Goal: Task Accomplishment & Management: Use online tool/utility

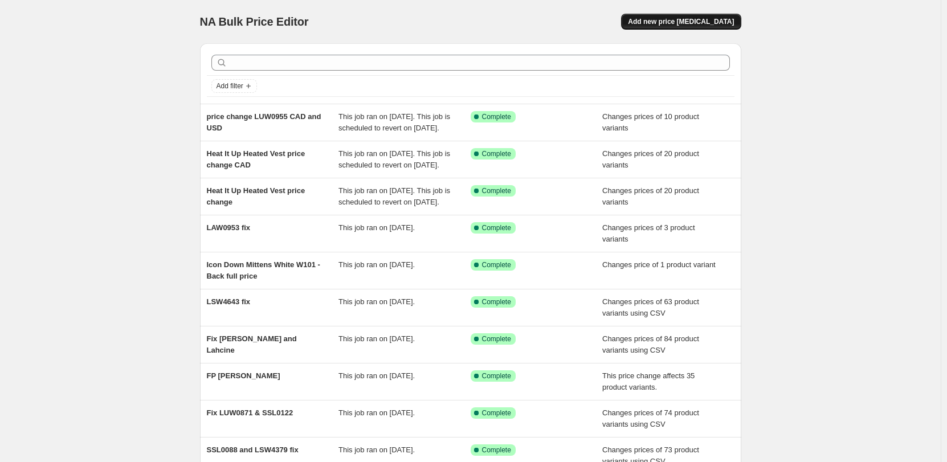
click at [690, 21] on span "Add new price [MEDICAL_DATA]" at bounding box center [681, 21] width 106 height 9
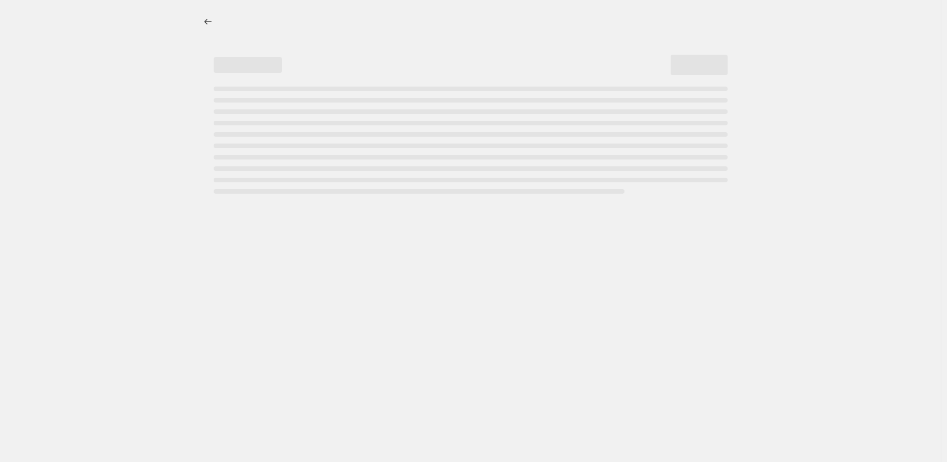
select select "percentage"
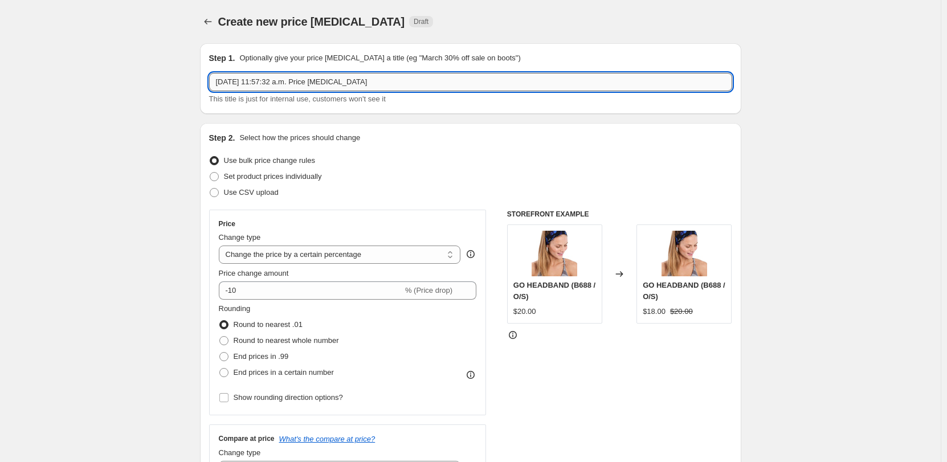
click at [256, 81] on input "[DATE] 11:57:32 a.m. Price [MEDICAL_DATA]" at bounding box center [470, 82] width 523 height 18
paste input "LUM0094"
type input "LUM0094 price change"
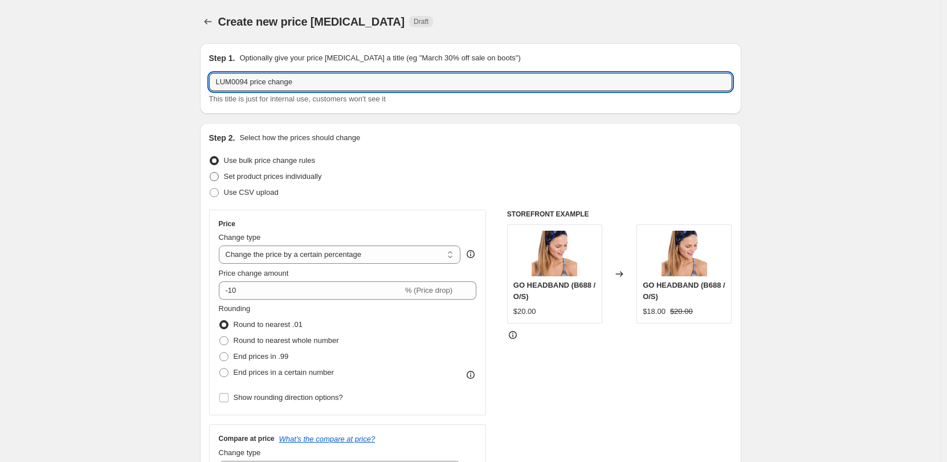
click at [289, 181] on span "Set product prices individually" at bounding box center [273, 176] width 98 height 9
click at [210, 173] on input "Set product prices individually" at bounding box center [210, 172] width 1 height 1
radio input "true"
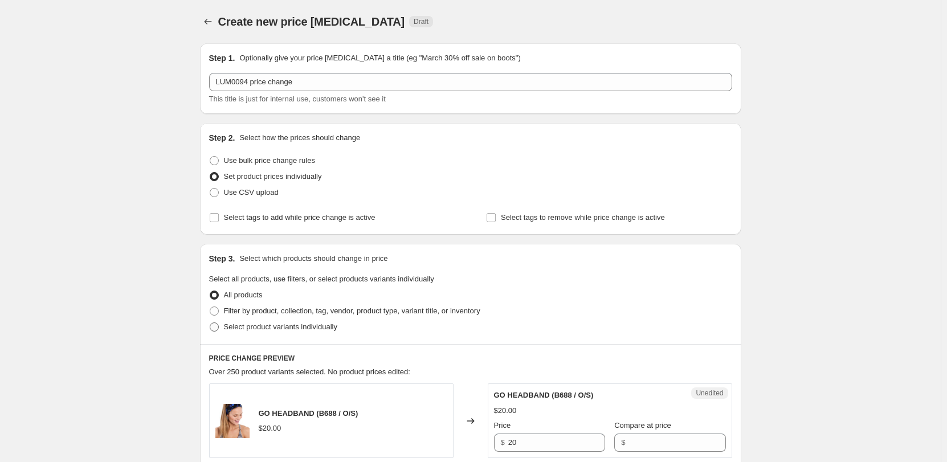
click at [307, 331] on span "Select product variants individually" at bounding box center [280, 326] width 113 height 11
click at [210, 323] on input "Select product variants individually" at bounding box center [210, 322] width 1 height 1
radio input "true"
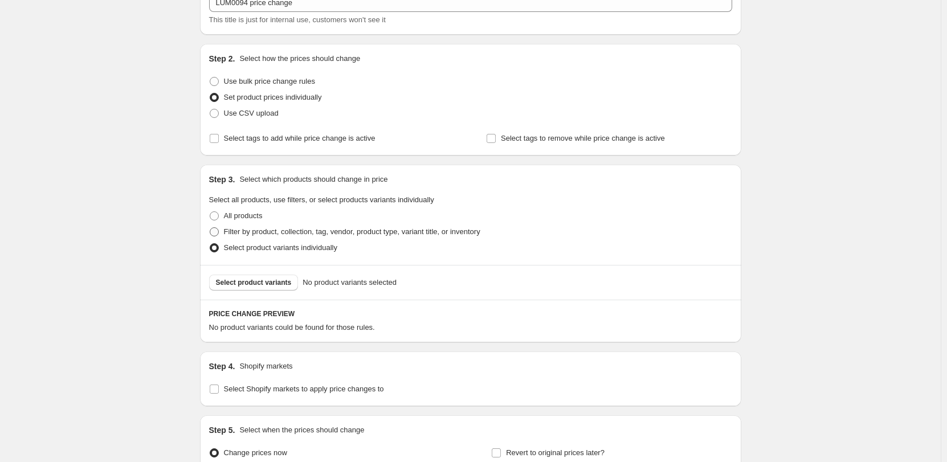
scroll to position [171, 0]
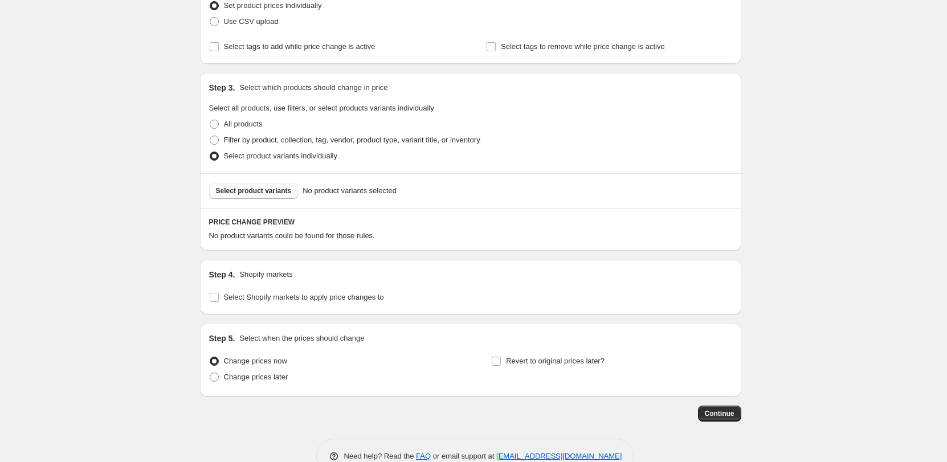
click at [283, 189] on span "Select product variants" at bounding box center [254, 190] width 76 height 9
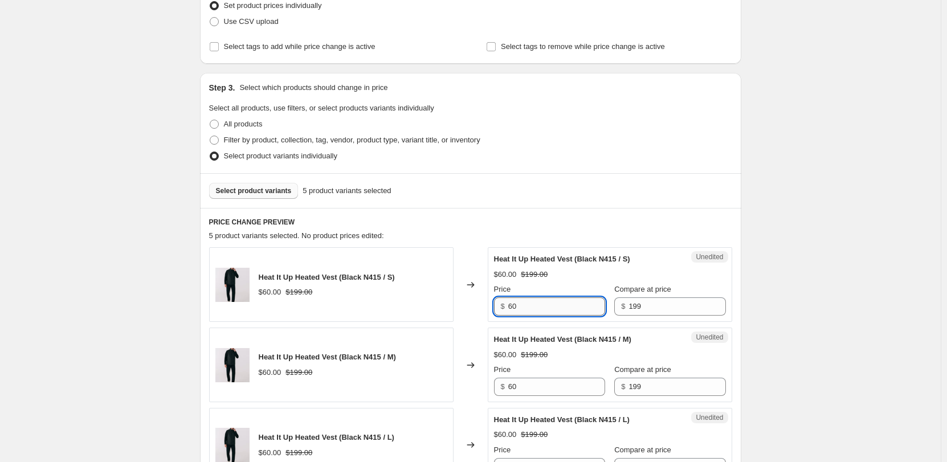
click at [533, 301] on input "60" at bounding box center [556, 306] width 97 height 18
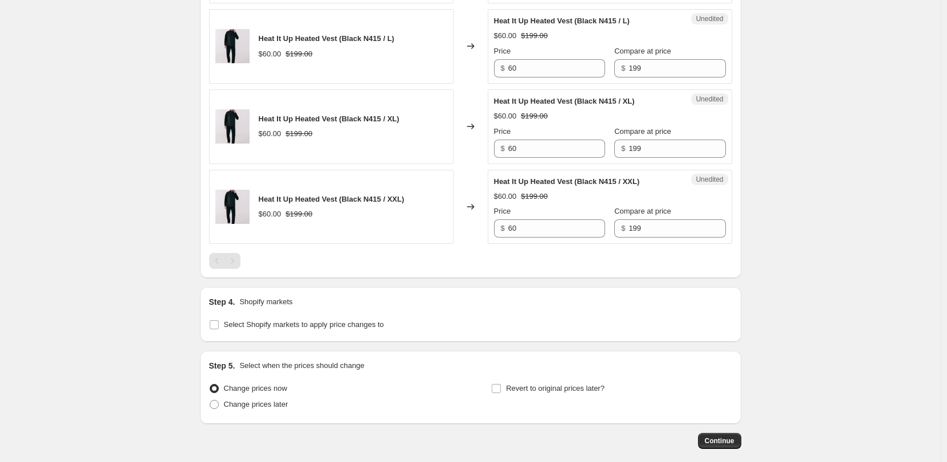
scroll to position [626, 0]
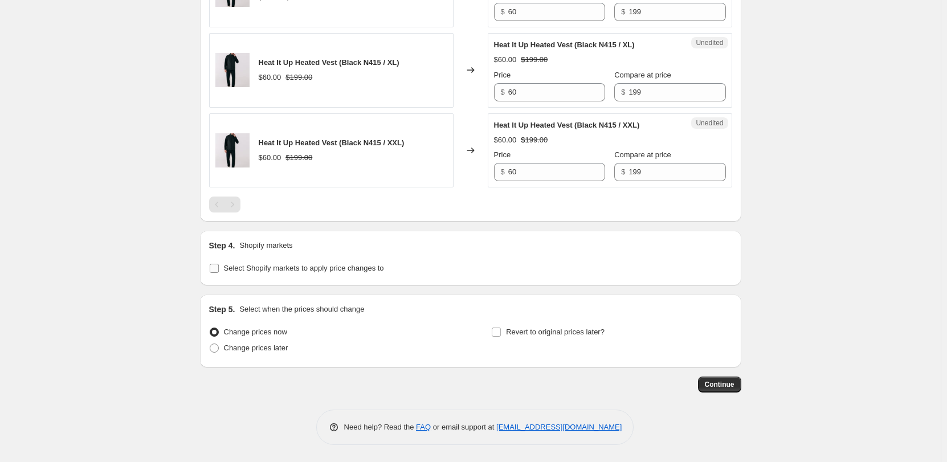
click at [223, 272] on label "Select Shopify markets to apply price changes to" at bounding box center [296, 268] width 175 height 16
click at [219, 272] on input "Select Shopify markets to apply price changes to" at bounding box center [214, 268] width 9 height 9
checkbox input "true"
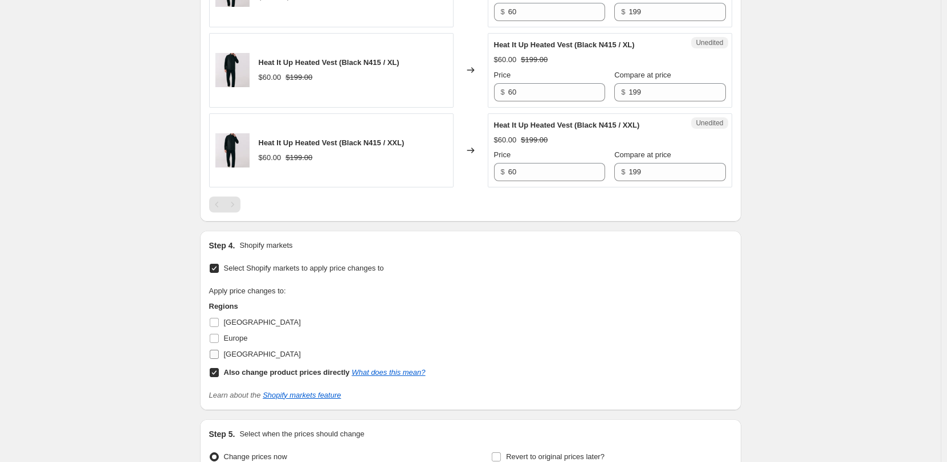
click at [235, 353] on span "[GEOGRAPHIC_DATA]" at bounding box center [262, 354] width 77 height 9
click at [219, 353] on input "[GEOGRAPHIC_DATA]" at bounding box center [214, 354] width 9 height 9
checkbox input "true"
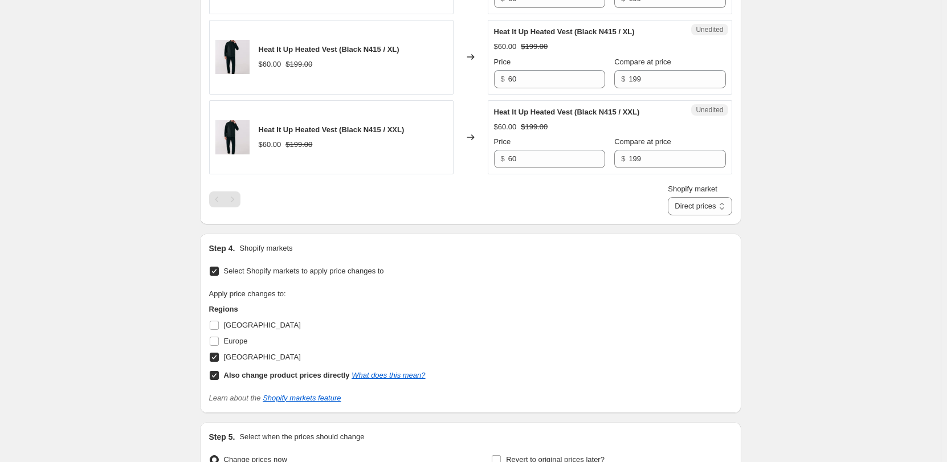
scroll to position [740, 0]
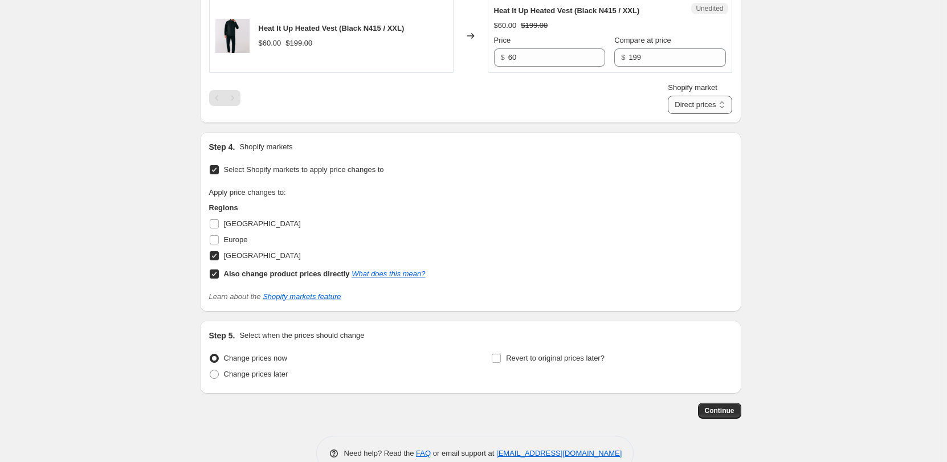
click at [708, 101] on select "Direct prices [GEOGRAPHIC_DATA]" at bounding box center [700, 105] width 64 height 18
select select "6783073"
click at [668, 114] on select "Direct prices [GEOGRAPHIC_DATA]" at bounding box center [700, 105] width 64 height 18
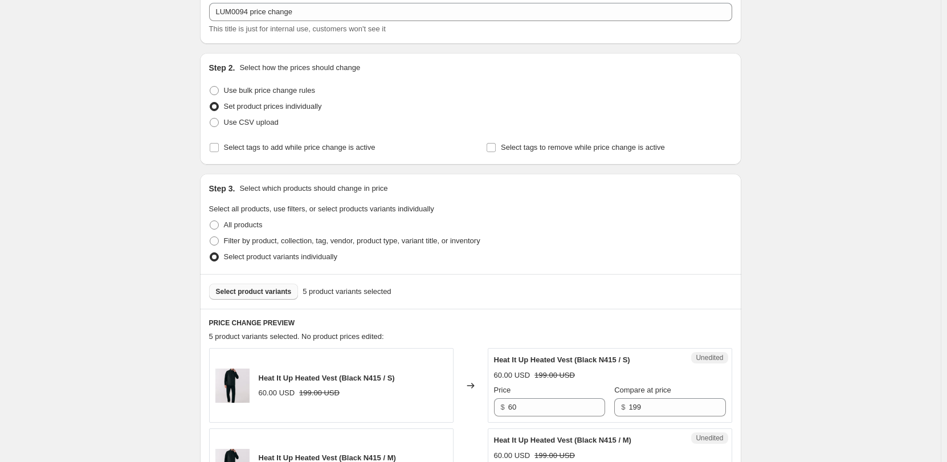
scroll to position [114, 0]
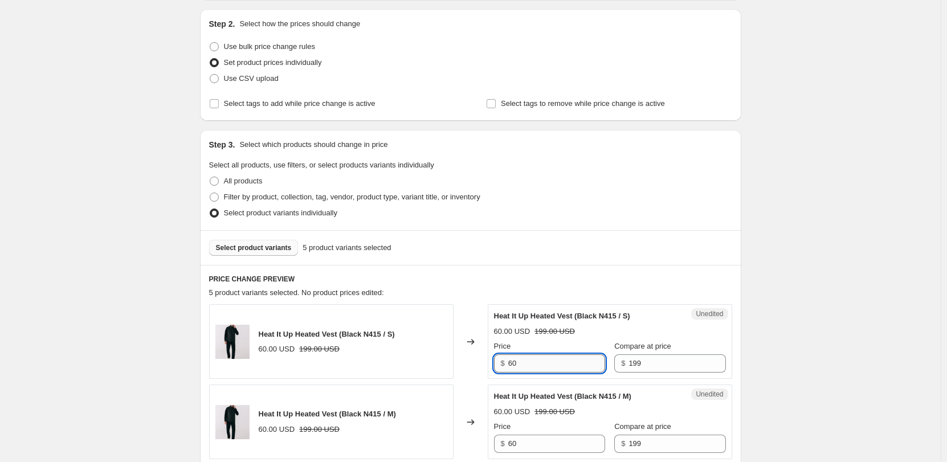
click at [549, 363] on input "60" at bounding box center [556, 363] width 97 height 18
paste input "LUM0094"
type input "LUM0094"
click at [549, 363] on input "89" at bounding box center [556, 363] width 97 height 18
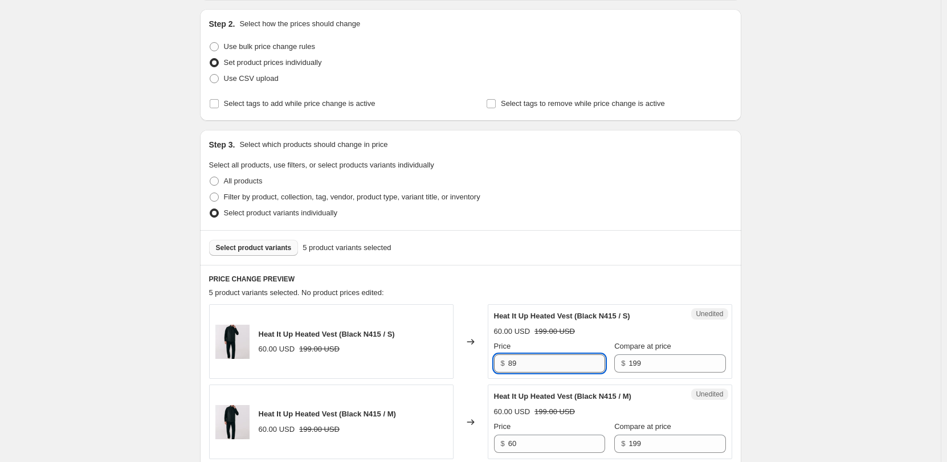
click at [525, 361] on input "89" at bounding box center [556, 363] width 97 height 18
type input "89"
click at [522, 440] on input "60" at bounding box center [556, 444] width 97 height 18
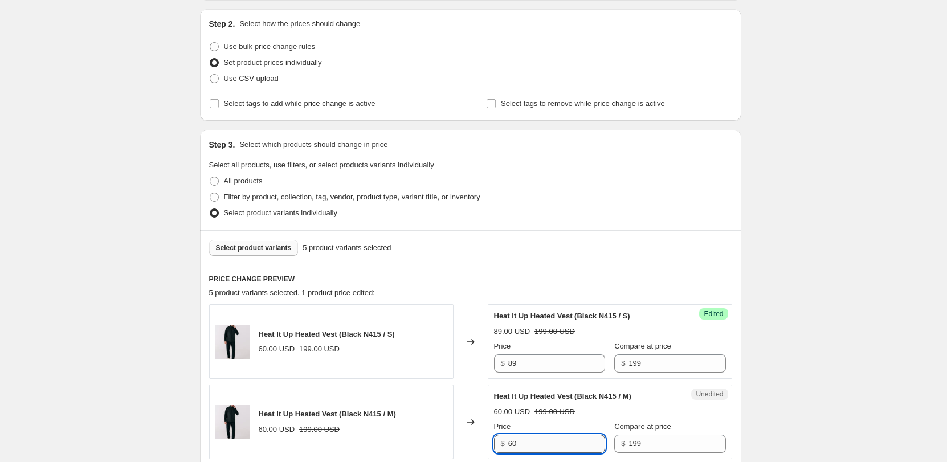
click at [522, 440] on input "60" at bounding box center [556, 444] width 97 height 18
paste input "89"
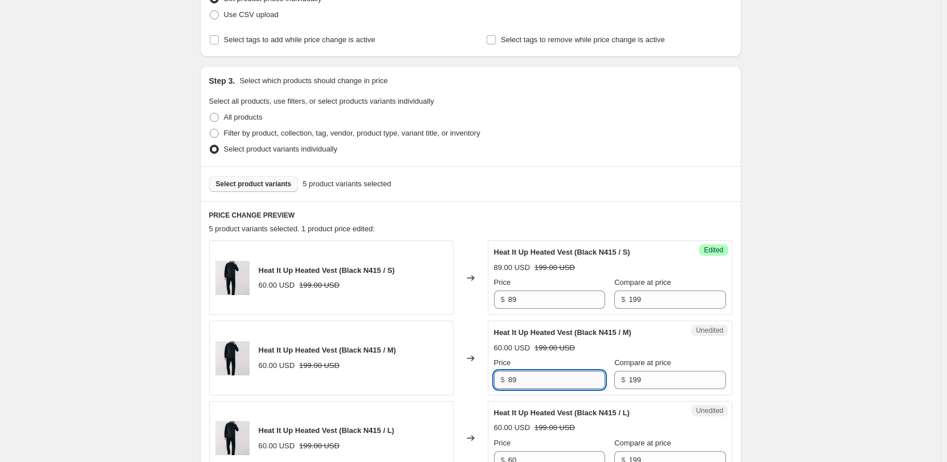
scroll to position [285, 0]
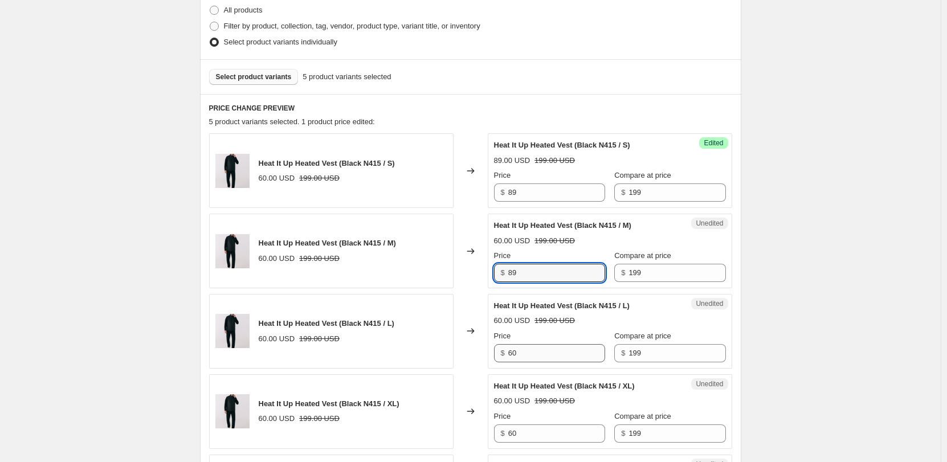
type input "89"
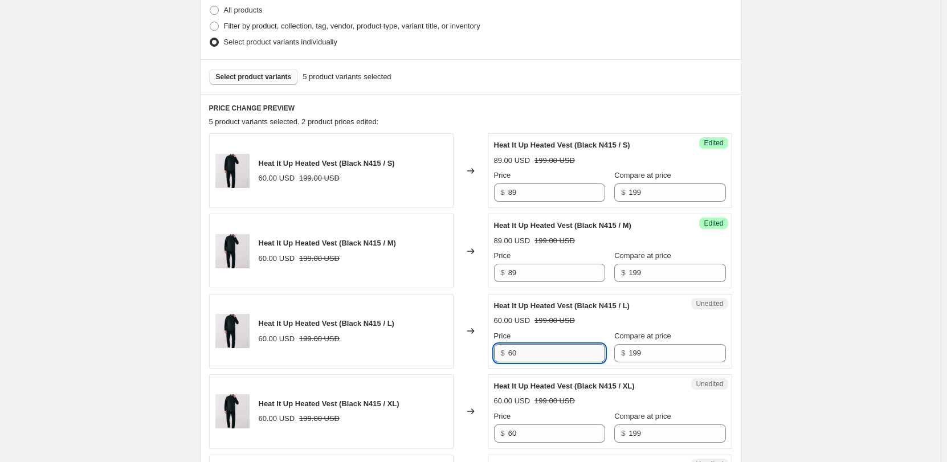
click at [526, 362] on input "60" at bounding box center [556, 353] width 97 height 18
paste input "89"
type input "89"
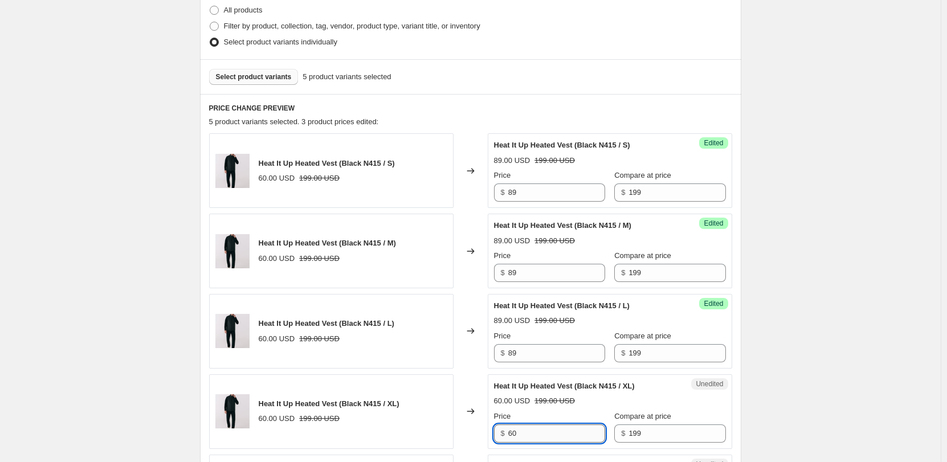
click at [523, 432] on input "60" at bounding box center [556, 433] width 97 height 18
paste input "89"
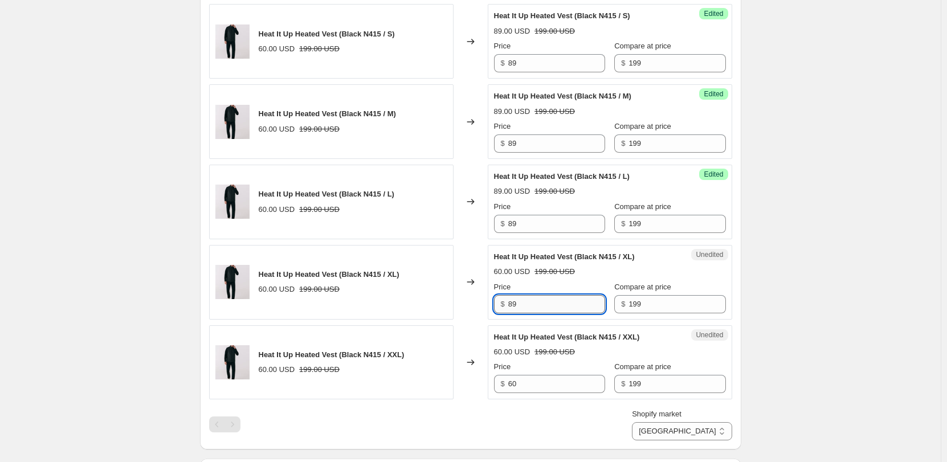
scroll to position [513, 0]
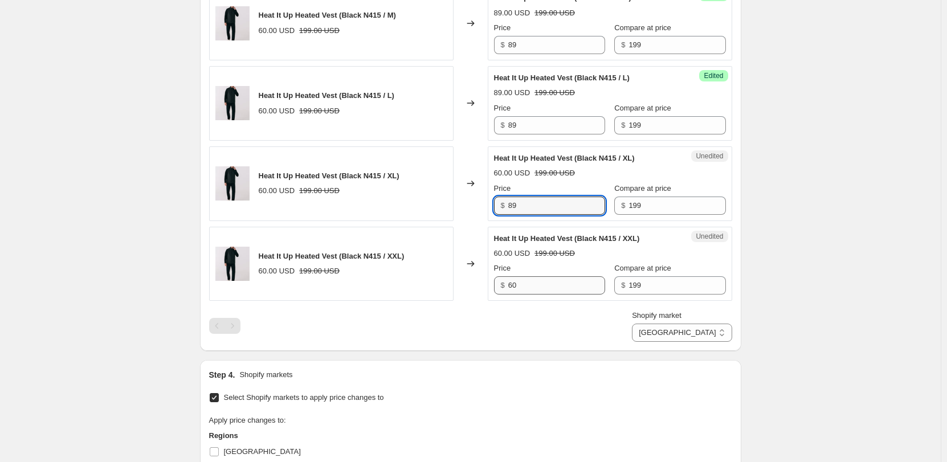
type input "89"
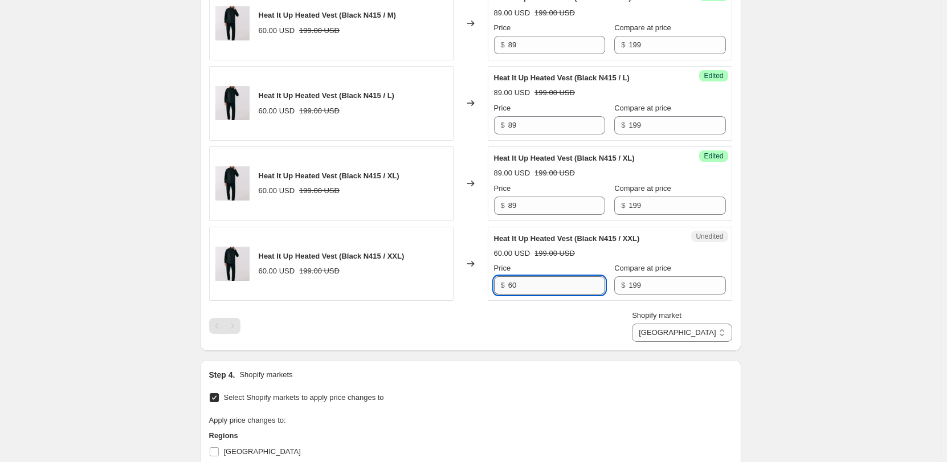
click at [535, 292] on input "60" at bounding box center [556, 285] width 97 height 18
paste input "89"
type input "89"
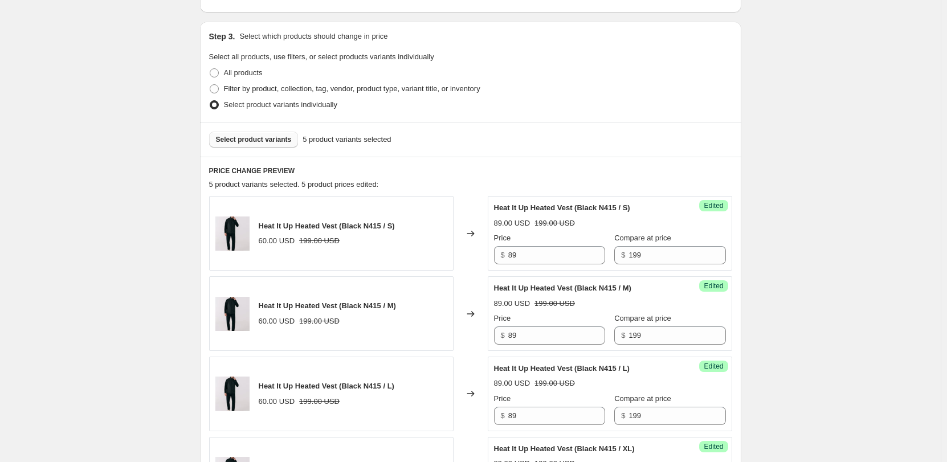
scroll to position [171, 0]
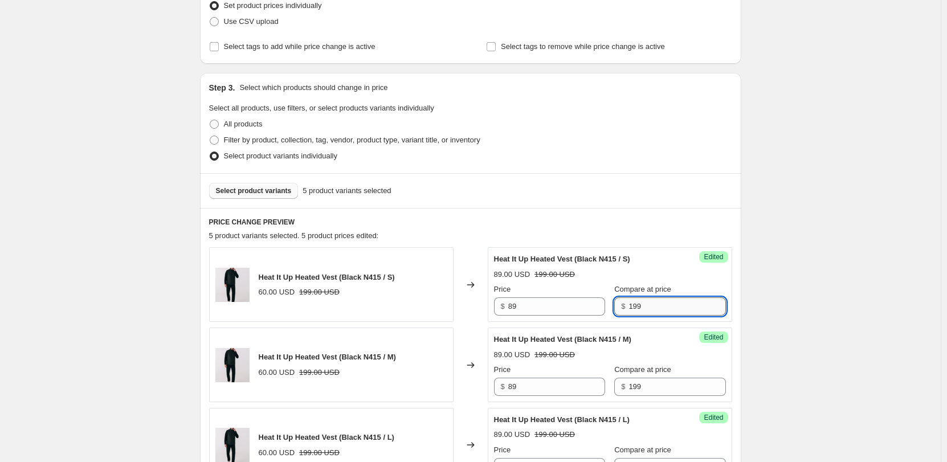
click at [664, 311] on input "199" at bounding box center [676, 306] width 97 height 18
click at [663, 310] on input "199" at bounding box center [676, 306] width 97 height 18
click at [636, 392] on input "199" at bounding box center [676, 387] width 97 height 18
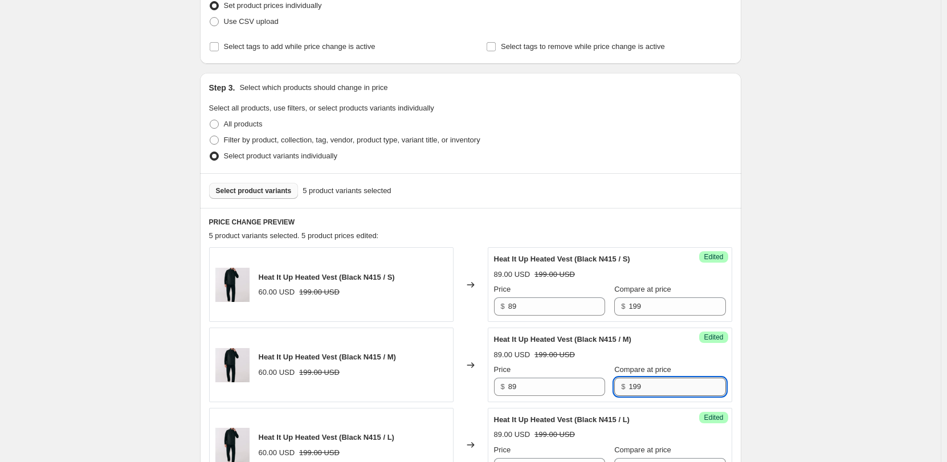
click at [636, 392] on input "199" at bounding box center [676, 387] width 97 height 18
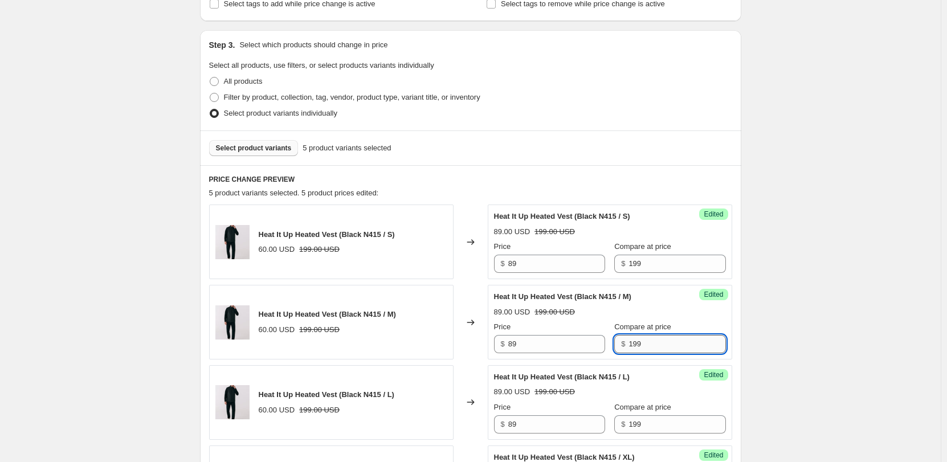
scroll to position [285, 0]
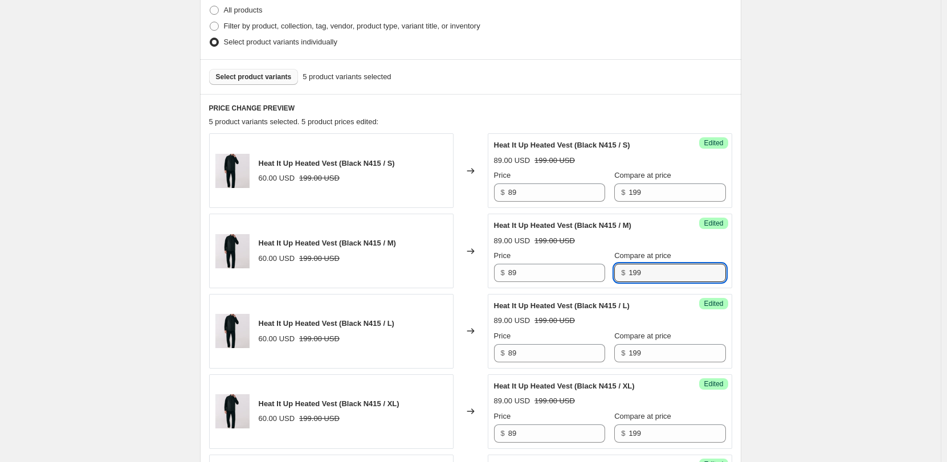
click at [636, 340] on span "Compare at price" at bounding box center [642, 335] width 57 height 9
click at [636, 344] on input "199" at bounding box center [676, 353] width 97 height 18
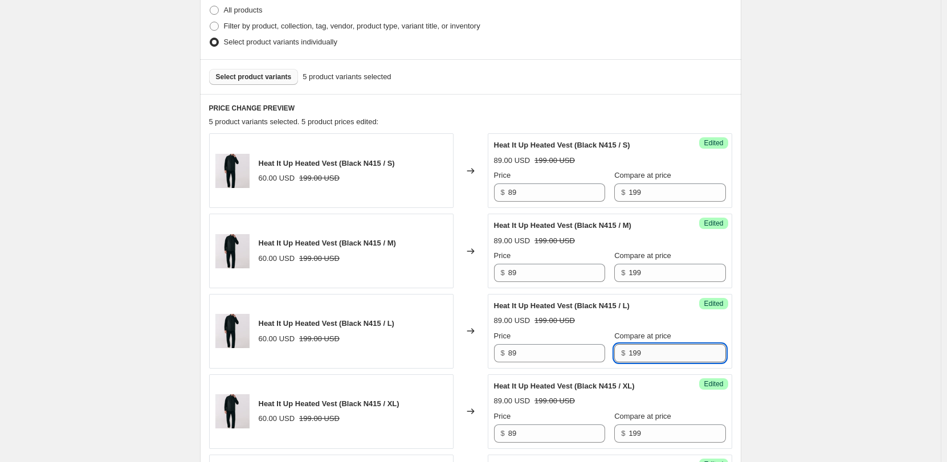
click at [636, 350] on input "199" at bounding box center [676, 353] width 97 height 18
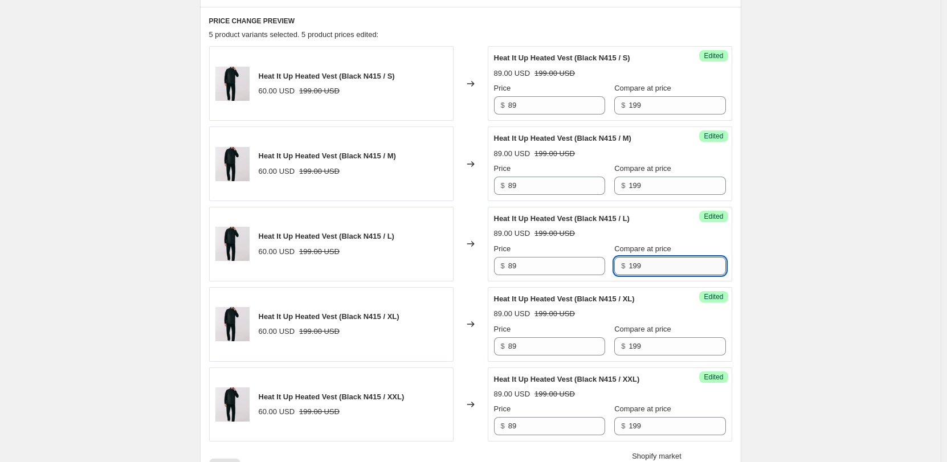
scroll to position [399, 0]
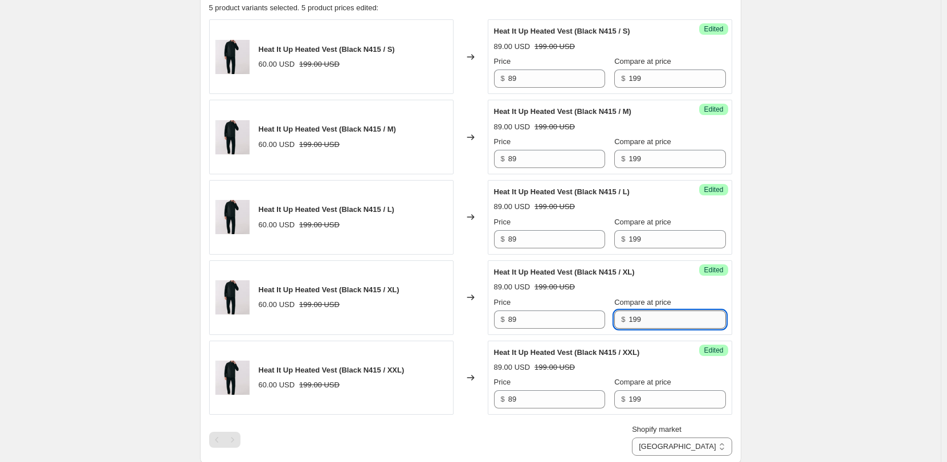
click at [639, 320] on input "199" at bounding box center [676, 319] width 97 height 18
click at [639, 398] on input "199" at bounding box center [676, 399] width 97 height 18
click at [635, 429] on div "Shopify market Direct prices [GEOGRAPHIC_DATA] [GEOGRAPHIC_DATA]" at bounding box center [470, 440] width 523 height 32
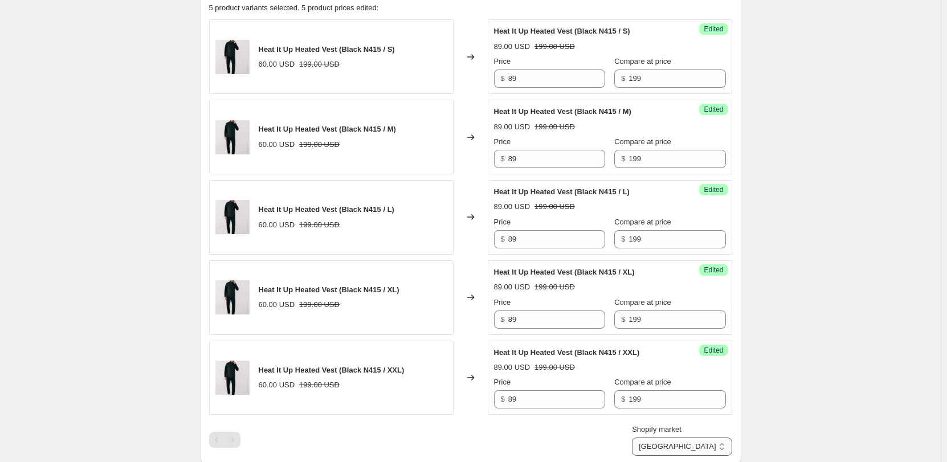
click at [674, 451] on select "Direct prices [GEOGRAPHIC_DATA]" at bounding box center [682, 446] width 100 height 18
select select "direct"
click at [671, 456] on select "Direct prices [GEOGRAPHIC_DATA]" at bounding box center [682, 446] width 100 height 18
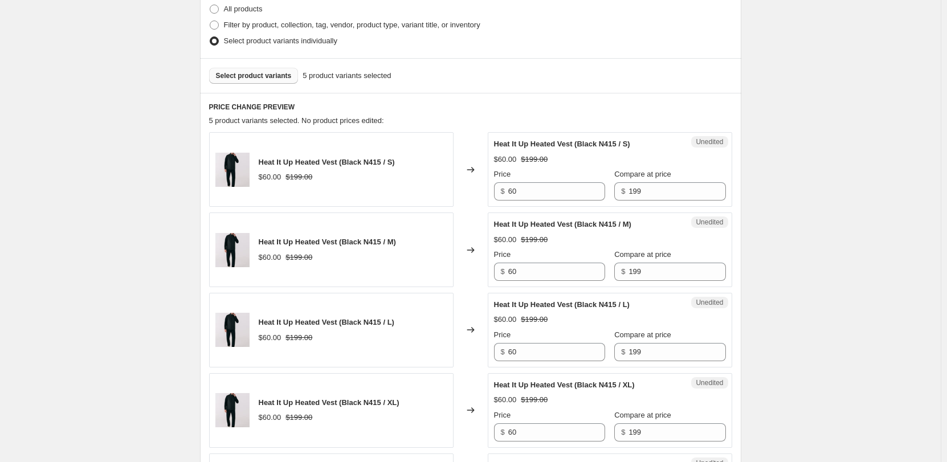
scroll to position [171, 0]
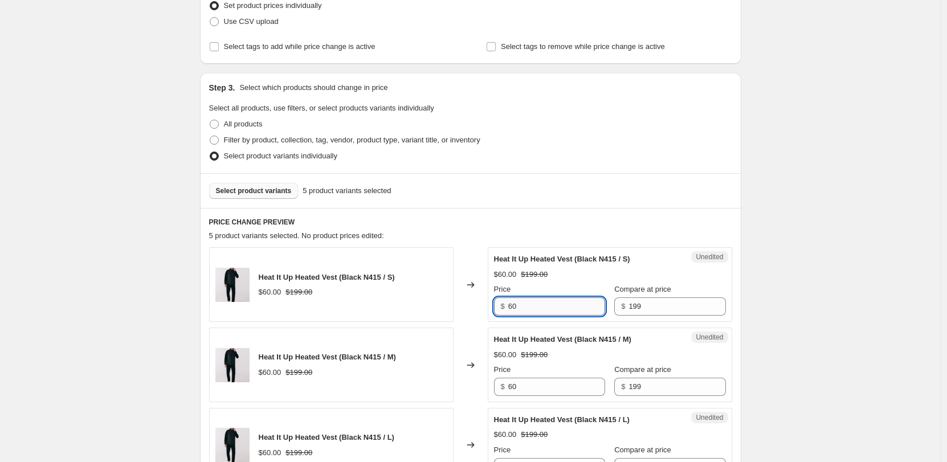
click at [521, 304] on input "60" at bounding box center [556, 306] width 97 height 18
click at [521, 305] on input "89" at bounding box center [556, 306] width 97 height 18
type input "89"
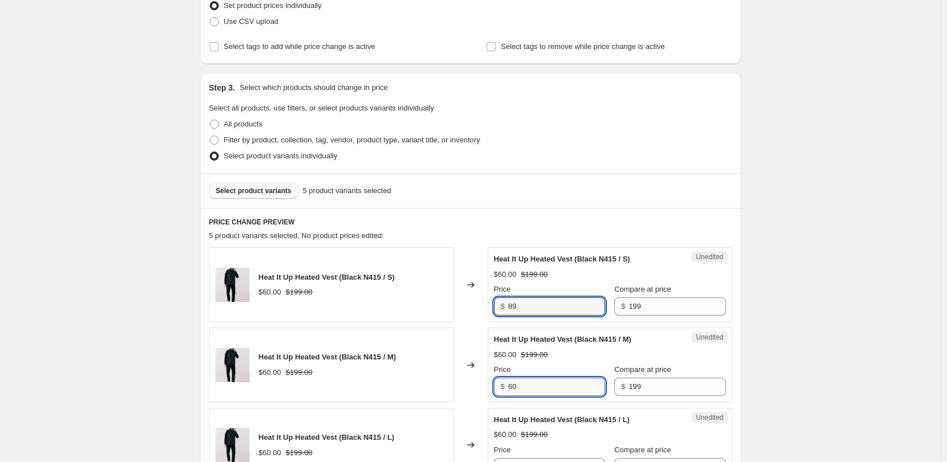
click at [523, 381] on input "60" at bounding box center [556, 387] width 97 height 18
paste input "89"
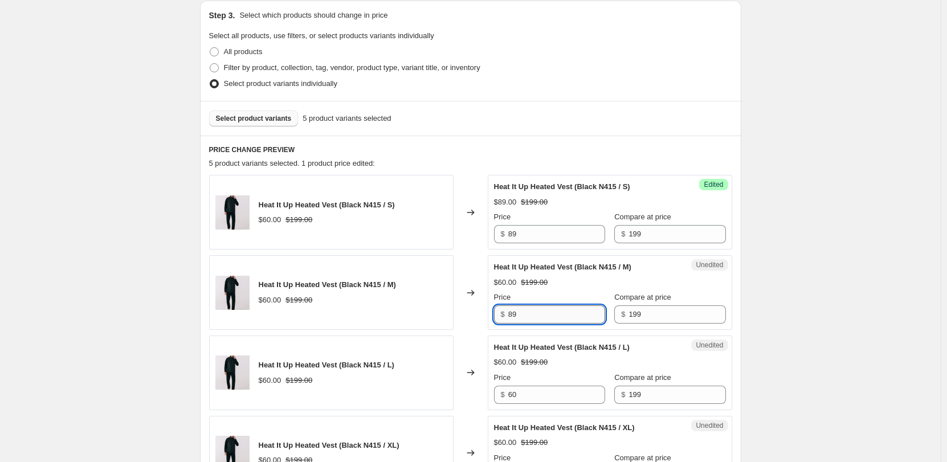
scroll to position [285, 0]
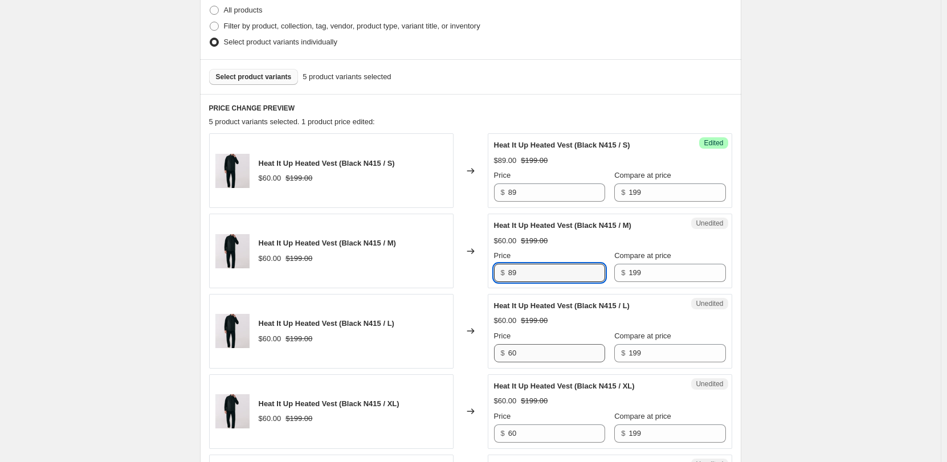
type input "89"
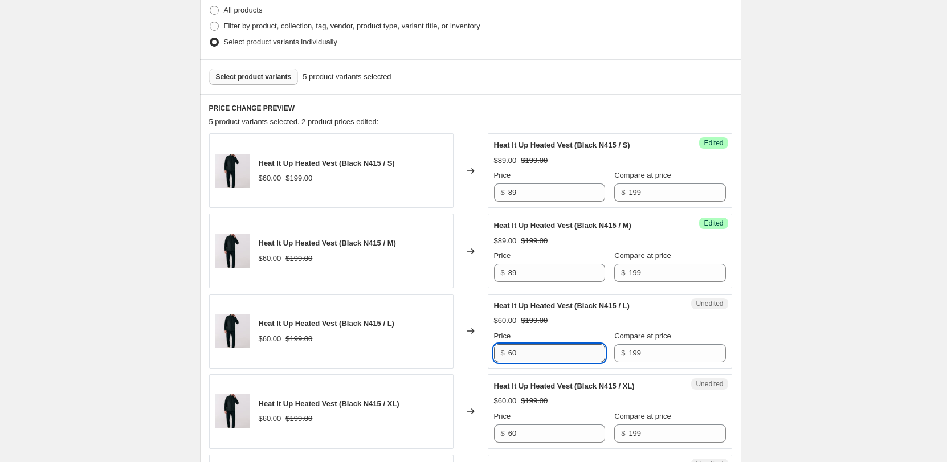
click at [534, 353] on input "60" at bounding box center [556, 353] width 97 height 18
paste input "89"
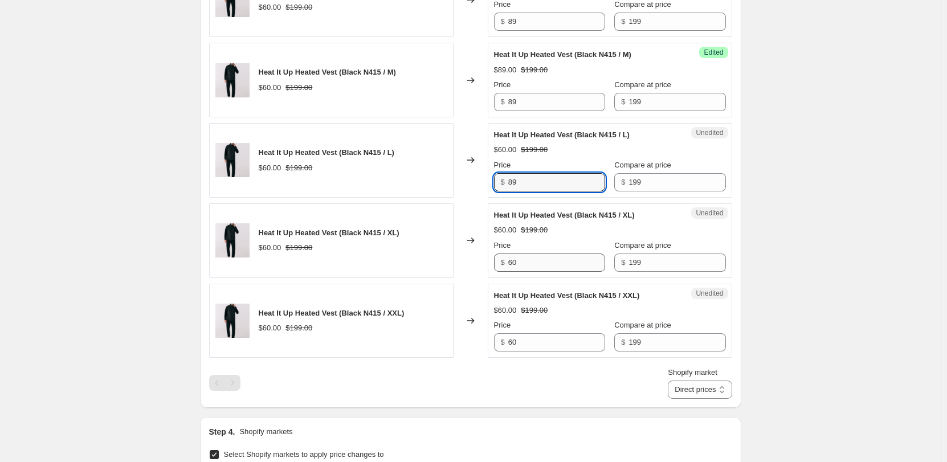
type input "89"
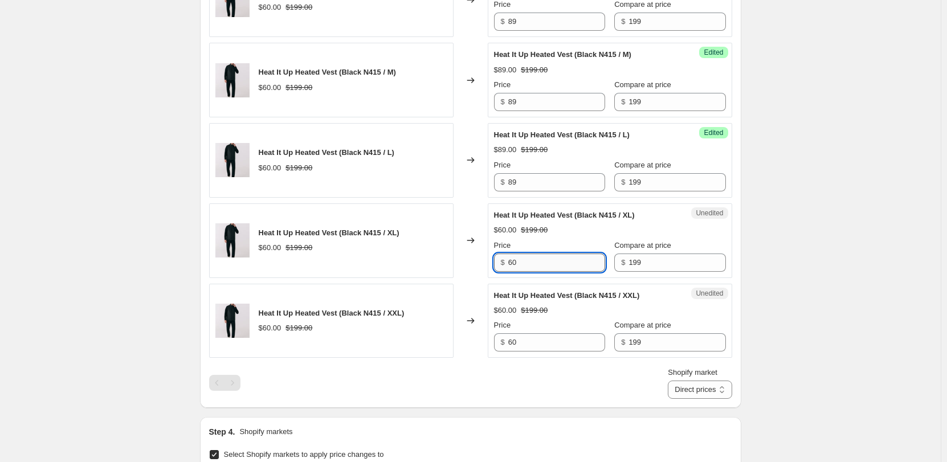
click at [545, 257] on input "60" at bounding box center [556, 262] width 97 height 18
paste input "89"
type input "89"
click at [551, 337] on input "60" at bounding box center [556, 342] width 97 height 18
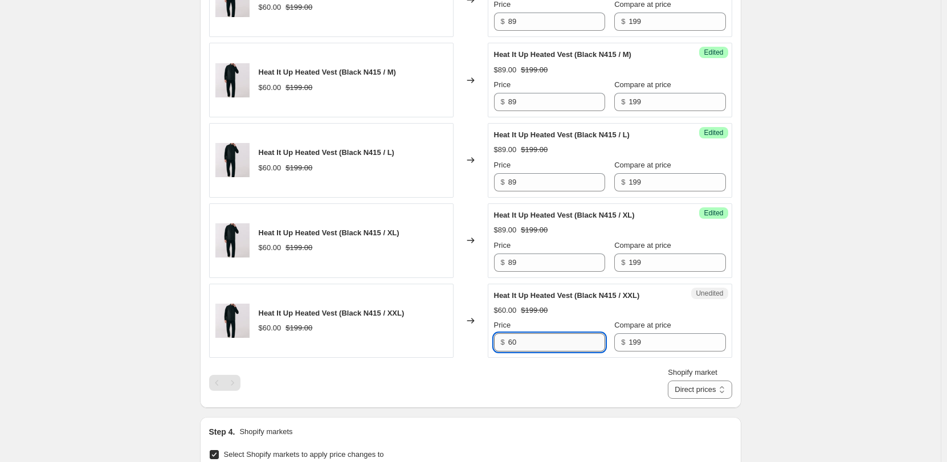
click at [551, 337] on input "60" at bounding box center [556, 342] width 97 height 18
paste input "89"
type input "89"
drag, startPoint x: 539, startPoint y: 399, endPoint x: 480, endPoint y: 384, distance: 61.1
click at [480, 384] on div "Shopify market Direct prices [GEOGRAPHIC_DATA] Direct prices" at bounding box center [470, 383] width 523 height 32
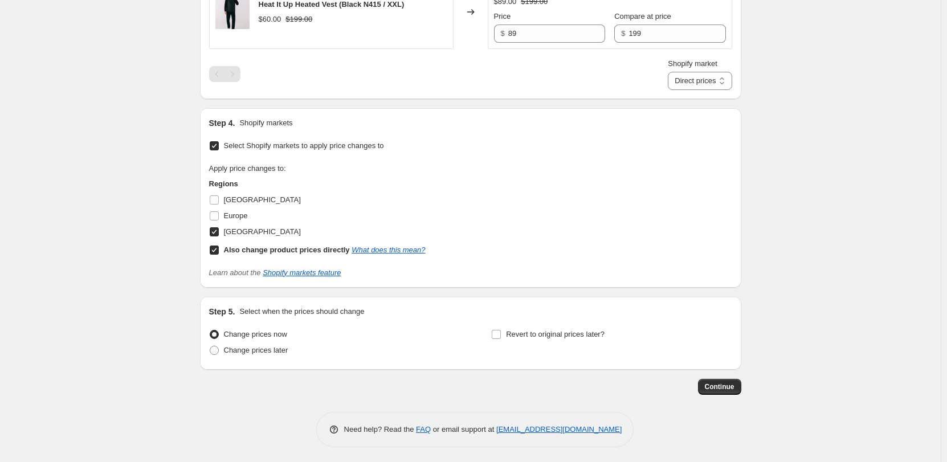
scroll to position [767, 0]
click at [731, 387] on span "Continue" at bounding box center [720, 384] width 30 height 9
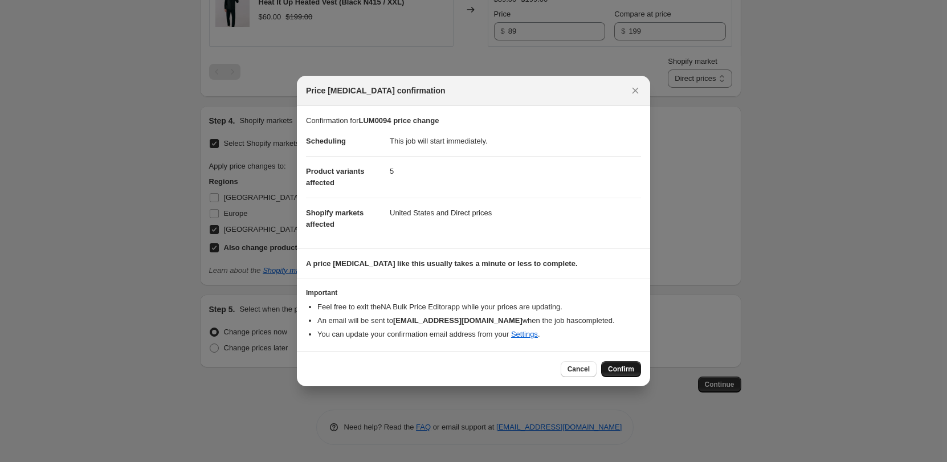
click at [619, 364] on button "Confirm" at bounding box center [621, 369] width 40 height 16
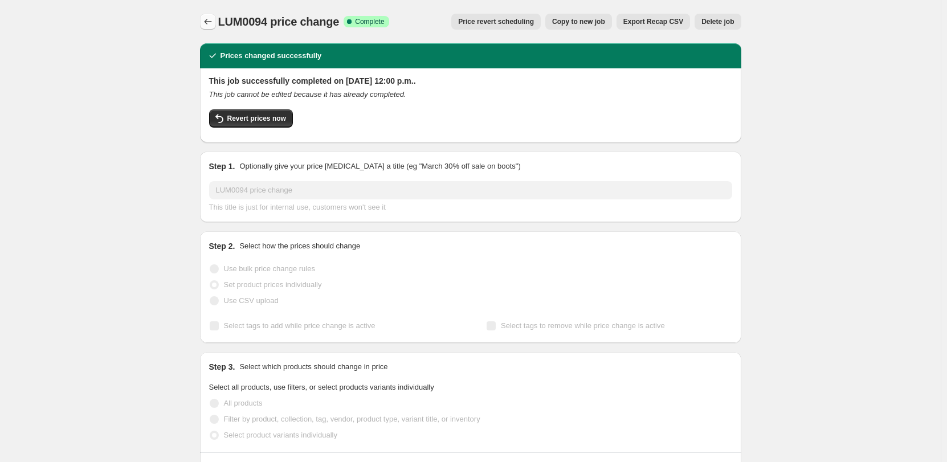
click at [210, 27] on icon "Price change jobs" at bounding box center [207, 21] width 11 height 11
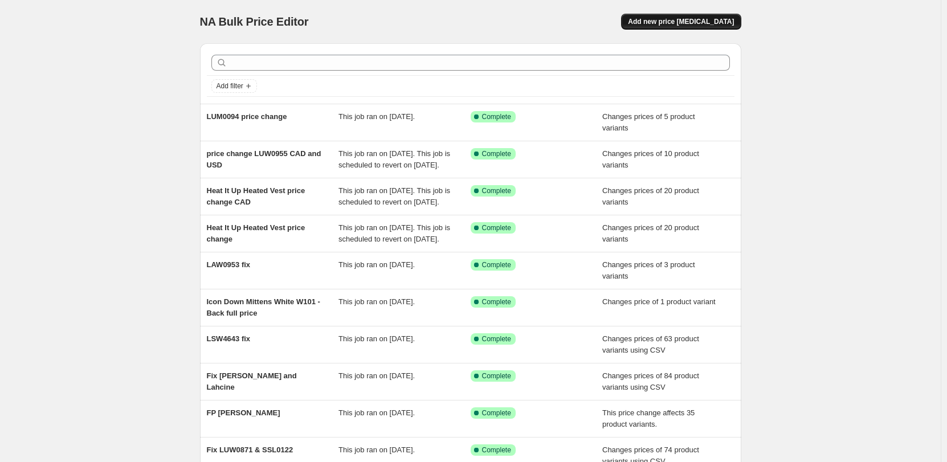
click at [697, 21] on span "Add new price [MEDICAL_DATA]" at bounding box center [681, 21] width 106 height 9
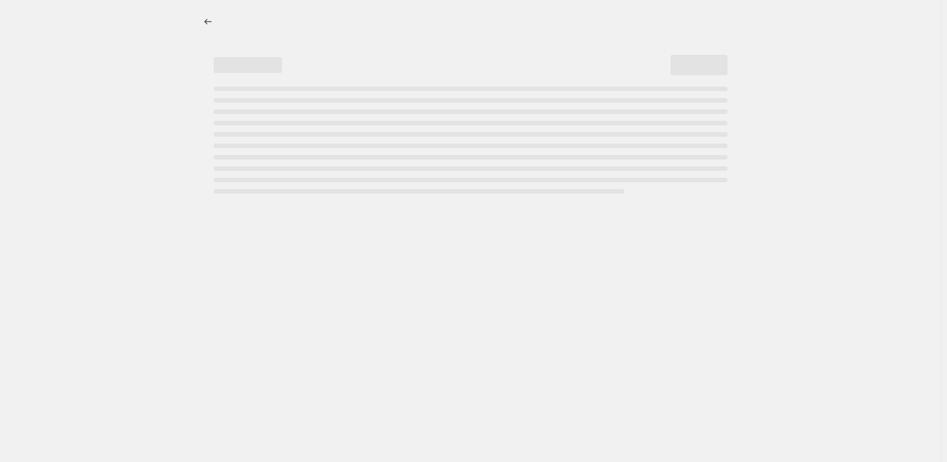
select select "percentage"
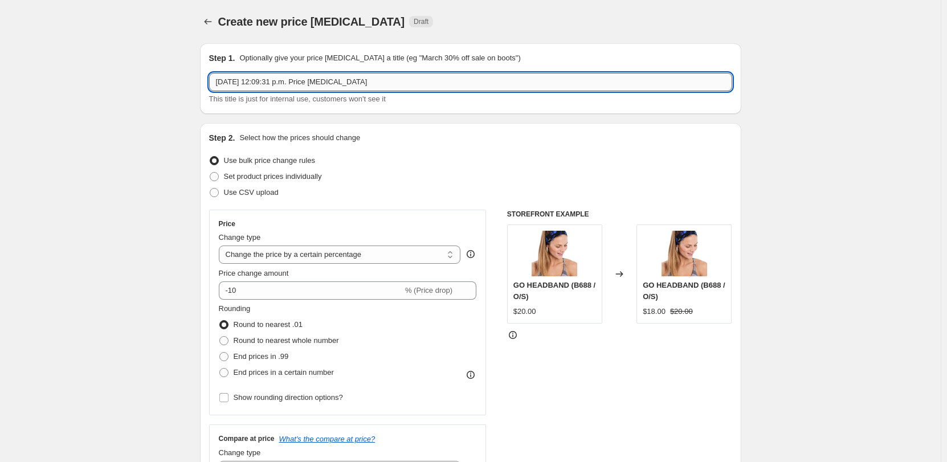
click at [298, 83] on input "Oct 7, 2025, 12:09:31 p.m. Price change job" at bounding box center [470, 82] width 523 height 18
paste input "LUM0093"
type input "LUM0093 price change"
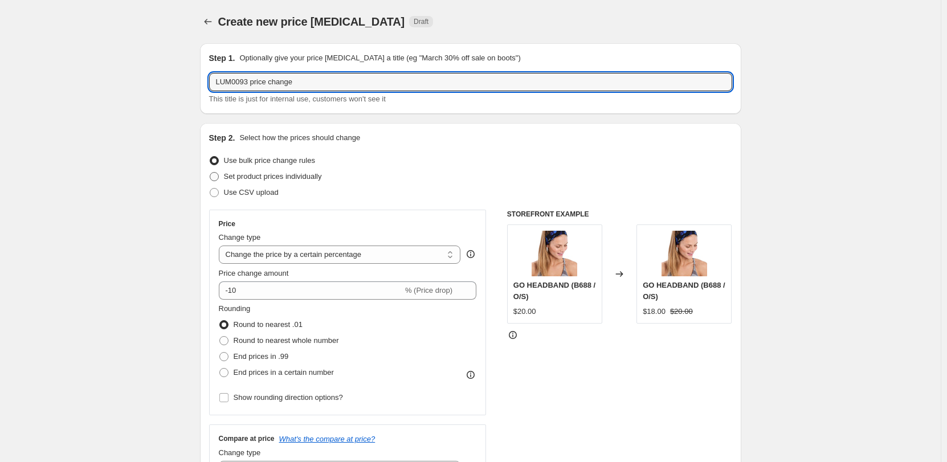
click at [275, 181] on span "Set product prices individually" at bounding box center [273, 176] width 98 height 11
click at [210, 173] on input "Set product prices individually" at bounding box center [210, 172] width 1 height 1
radio input "true"
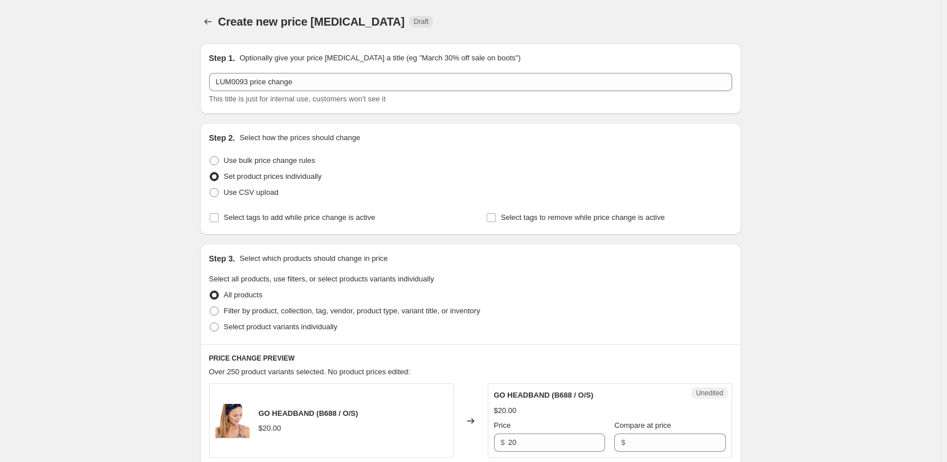
scroll to position [171, 0]
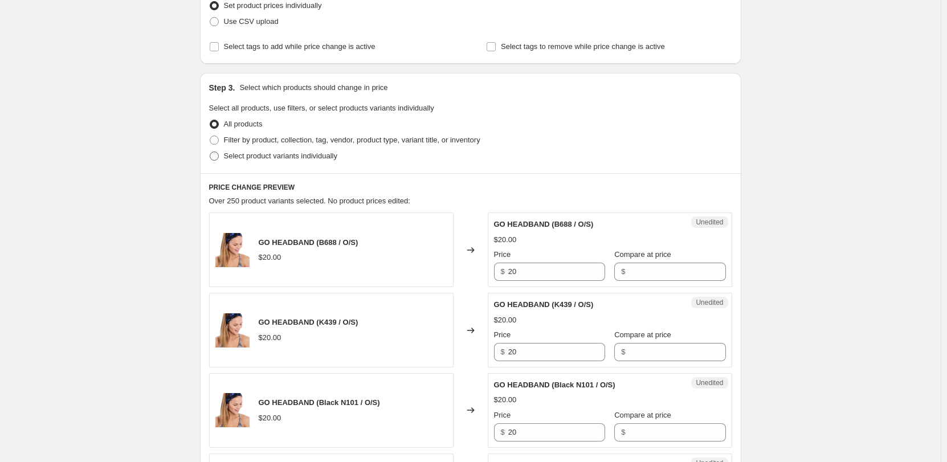
click at [317, 154] on span "Select product variants individually" at bounding box center [280, 156] width 113 height 9
click at [210, 152] on input "Select product variants individually" at bounding box center [210, 152] width 1 height 1
radio input "true"
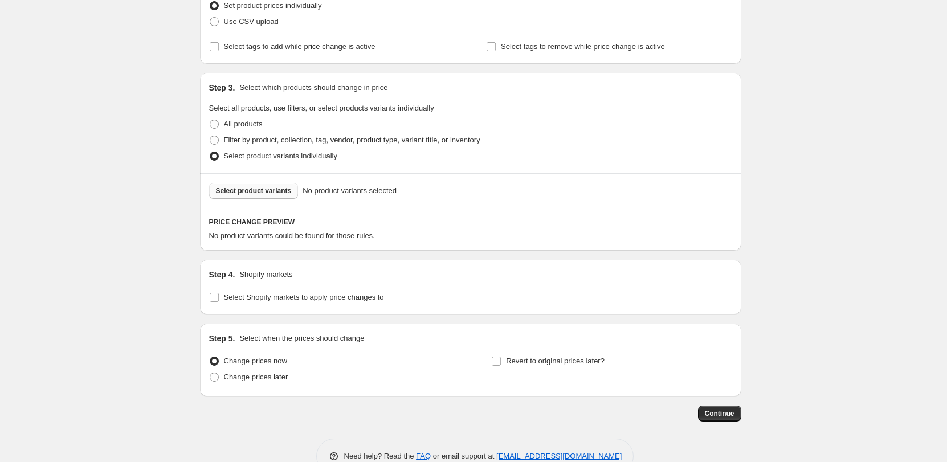
click at [281, 195] on span "Select product variants" at bounding box center [254, 190] width 76 height 9
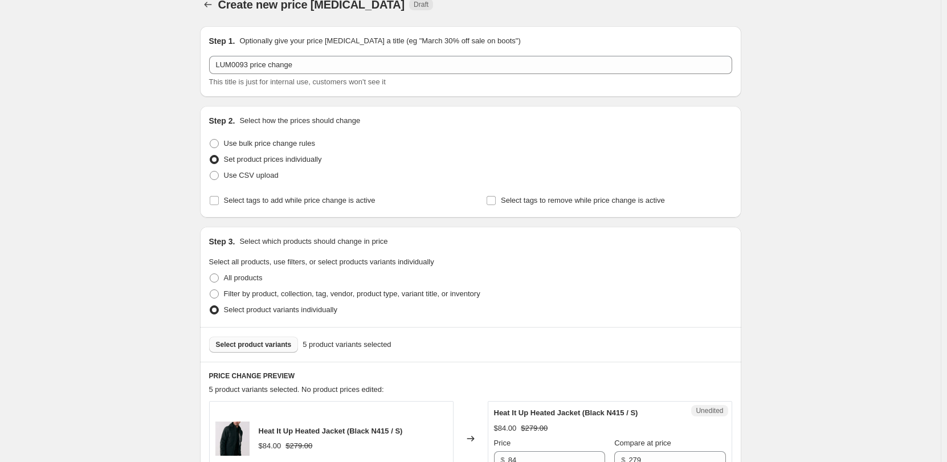
scroll to position [0, 0]
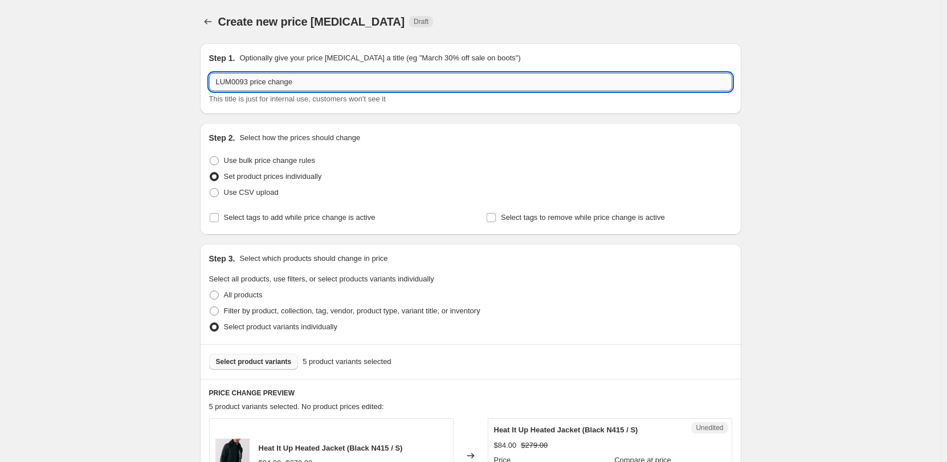
click at [345, 88] on input "LUM0093 price change" at bounding box center [470, 82] width 523 height 18
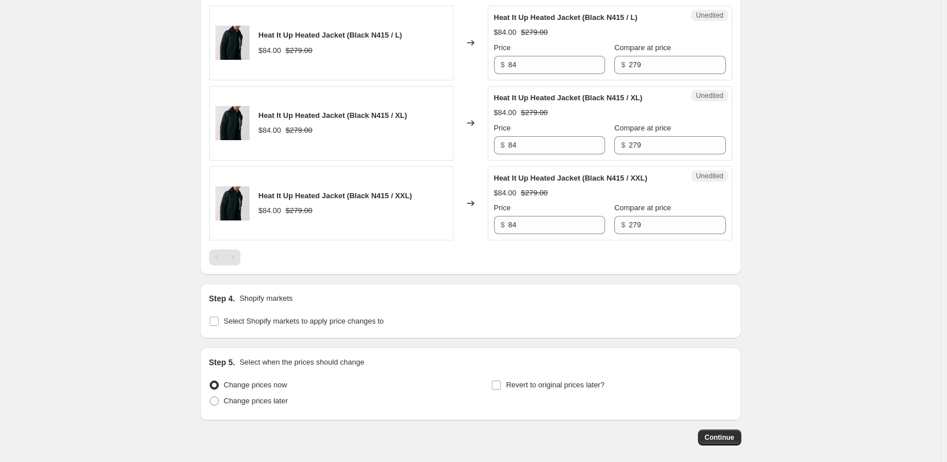
scroll to position [626, 0]
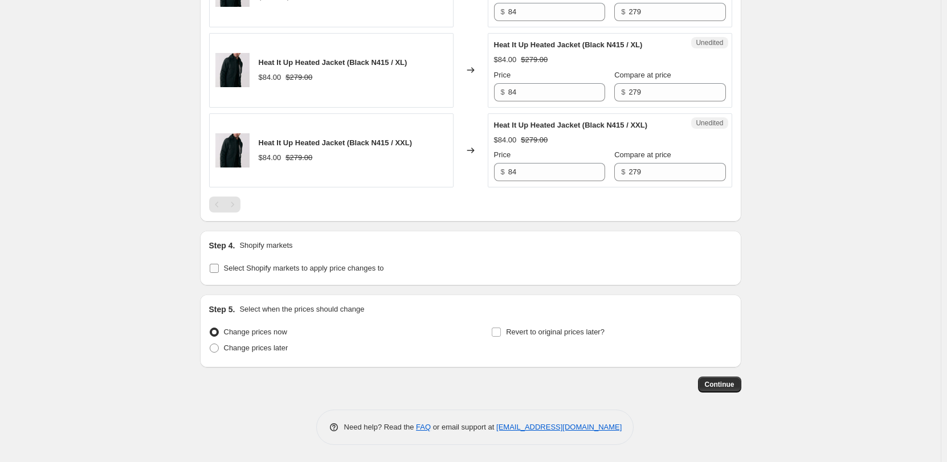
type input "LUM0093 price change USD"
click at [229, 271] on span "Select Shopify markets to apply price changes to" at bounding box center [304, 268] width 160 height 9
click at [219, 271] on input "Select Shopify markets to apply price changes to" at bounding box center [214, 268] width 9 height 9
checkbox input "true"
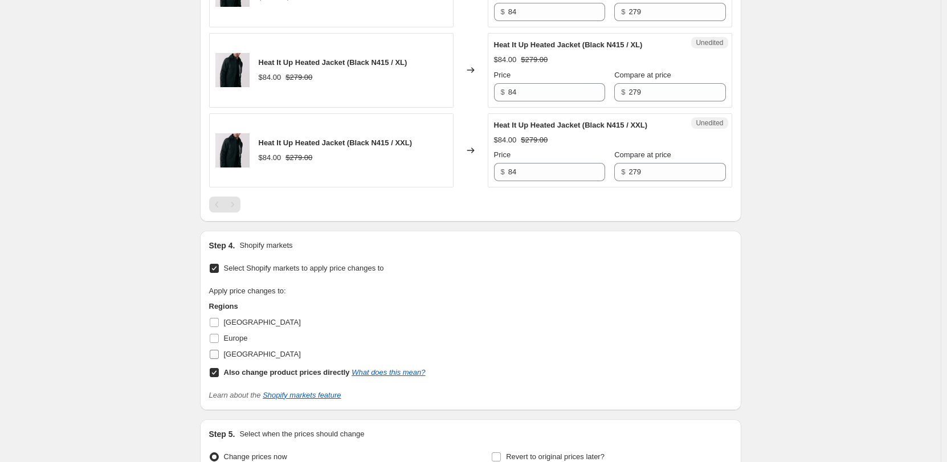
click at [241, 352] on span "[GEOGRAPHIC_DATA]" at bounding box center [262, 354] width 77 height 9
click at [219, 352] on input "[GEOGRAPHIC_DATA]" at bounding box center [214, 354] width 9 height 9
checkbox input "true"
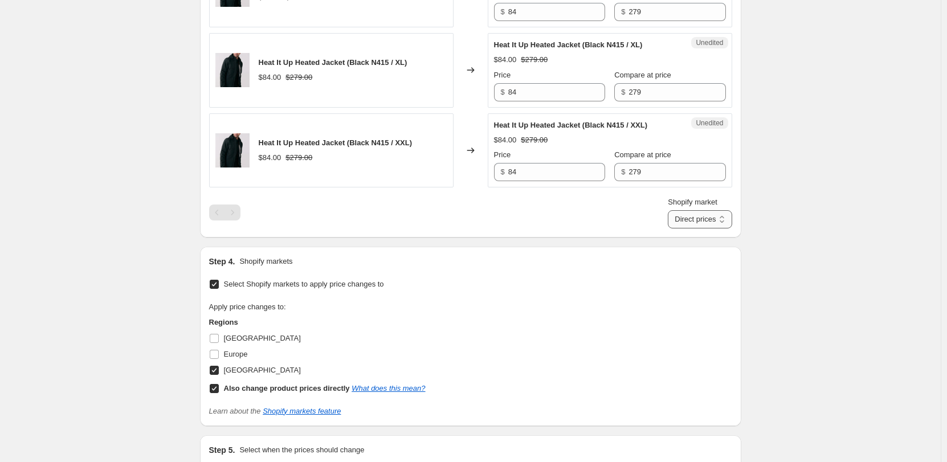
click at [690, 217] on select "Direct prices [GEOGRAPHIC_DATA]" at bounding box center [700, 219] width 64 height 18
select select "6783073"
click at [668, 228] on select "Direct prices [GEOGRAPHIC_DATA]" at bounding box center [700, 219] width 64 height 18
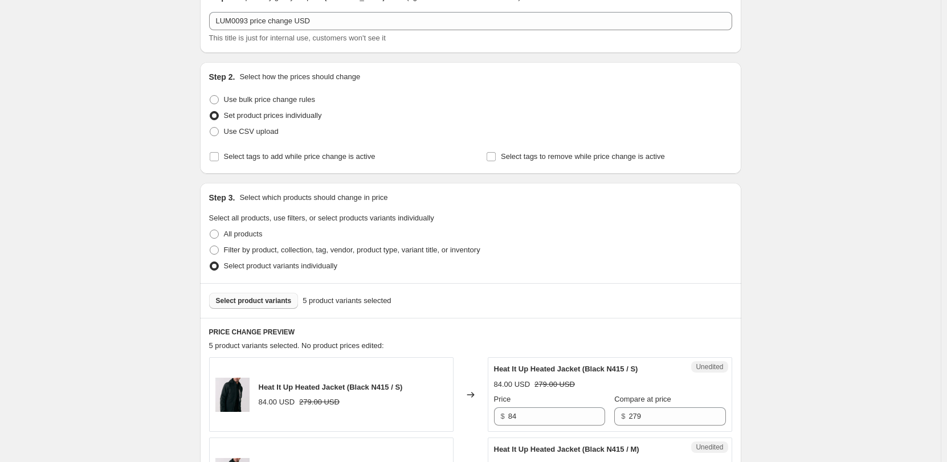
scroll to position [171, 0]
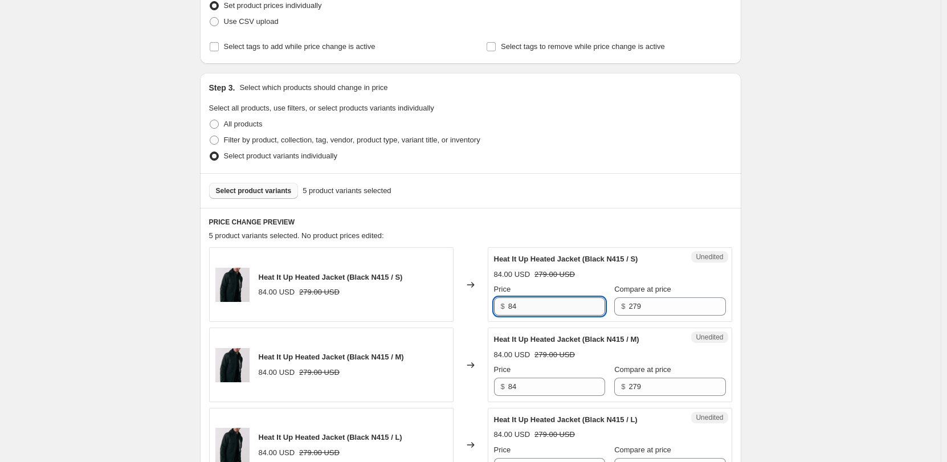
click at [517, 304] on input "84" at bounding box center [556, 306] width 97 height 18
type input "160"
click at [598, 292] on div "Price $ 160 Compare at price $ 279" at bounding box center [610, 300] width 232 height 32
click at [510, 317] on div "Success Edited Heat It Up Heated Jacket (Black N415 / S) 160.00 USD 279.00 USD …" at bounding box center [610, 284] width 244 height 75
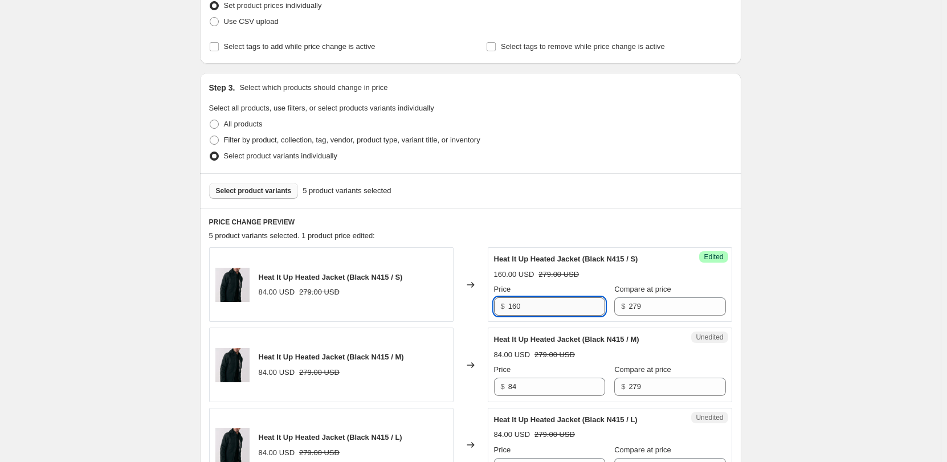
click at [513, 313] on input "160" at bounding box center [556, 306] width 97 height 18
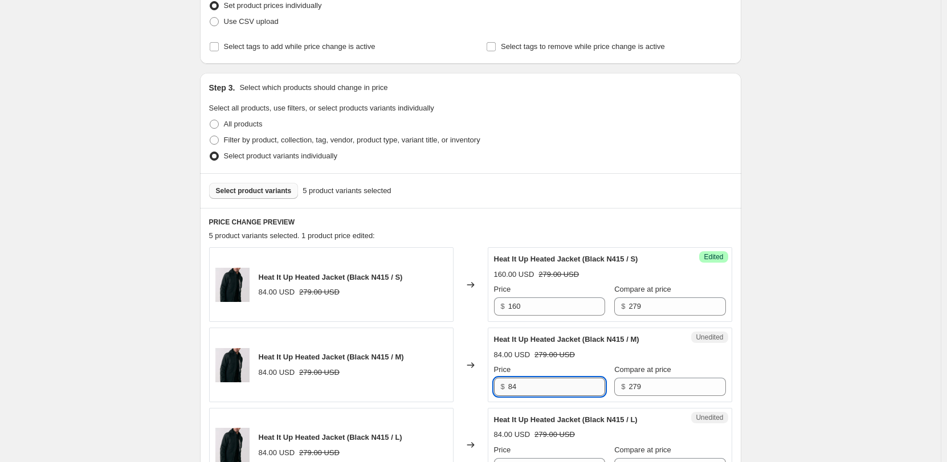
click at [558, 378] on input "84" at bounding box center [556, 387] width 97 height 18
paste input "160"
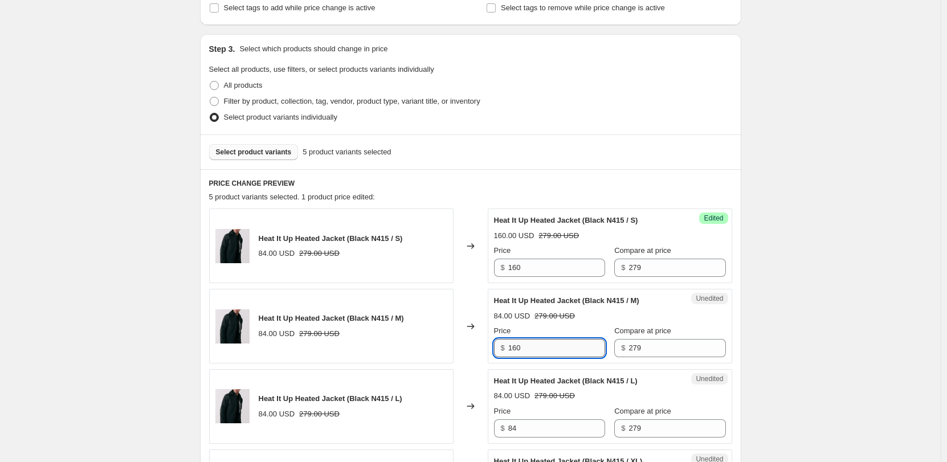
scroll to position [228, 0]
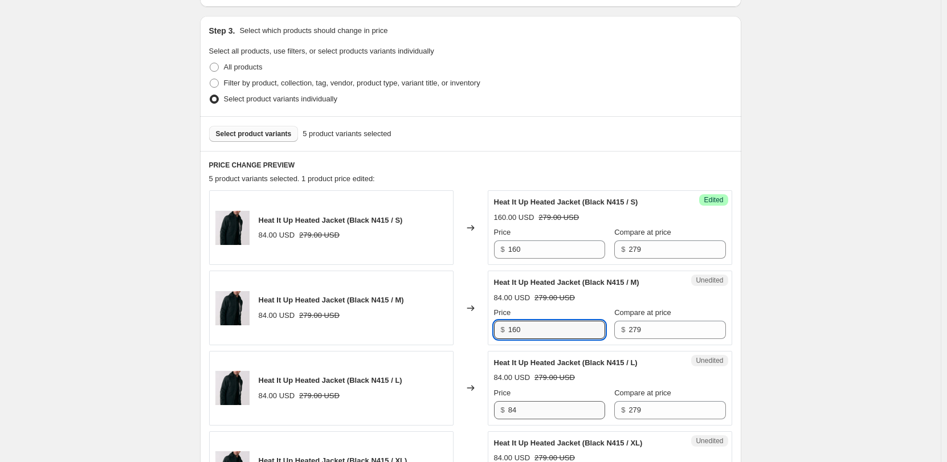
type input "160"
click at [544, 407] on input "84" at bounding box center [556, 410] width 97 height 18
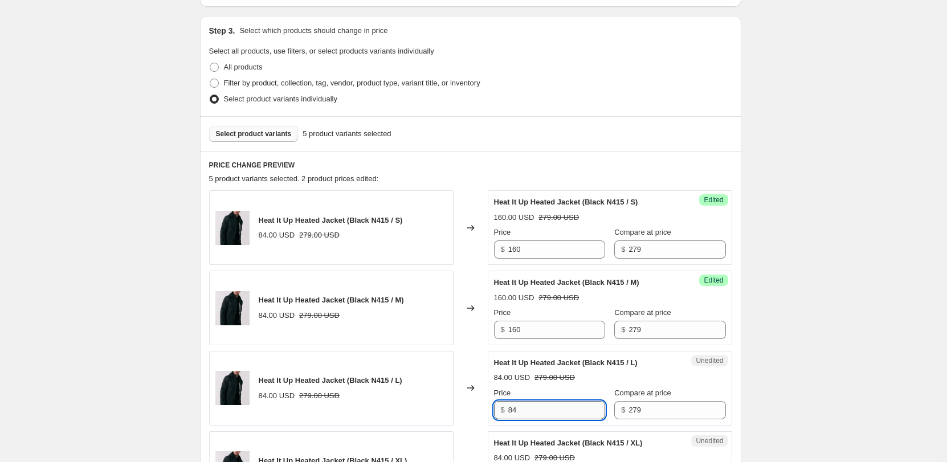
click at [544, 407] on input "84" at bounding box center [556, 410] width 97 height 18
paste input "160"
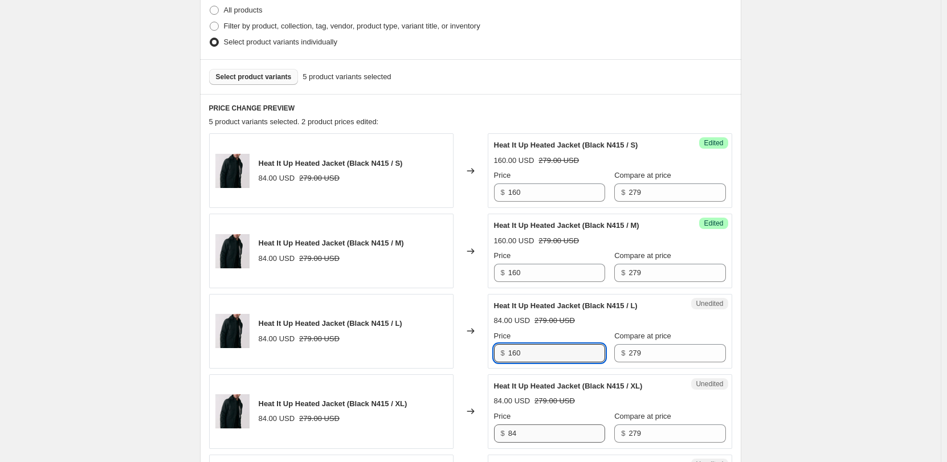
type input "160"
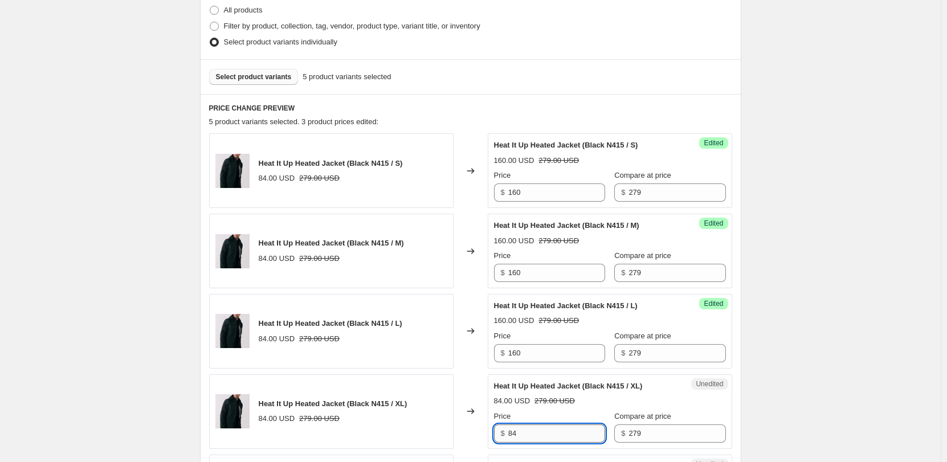
click at [539, 427] on input "84" at bounding box center [556, 433] width 97 height 18
paste input "160"
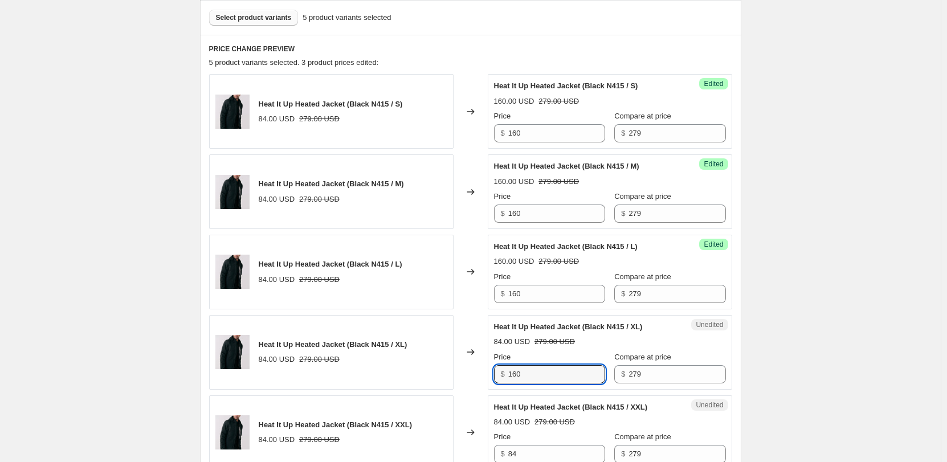
scroll to position [399, 0]
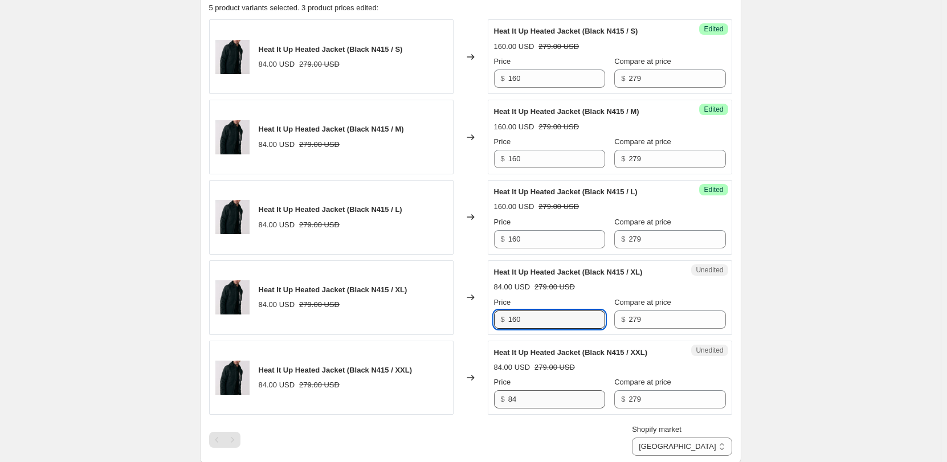
type input "160"
click at [541, 395] on input "84" at bounding box center [556, 399] width 97 height 18
paste input "160"
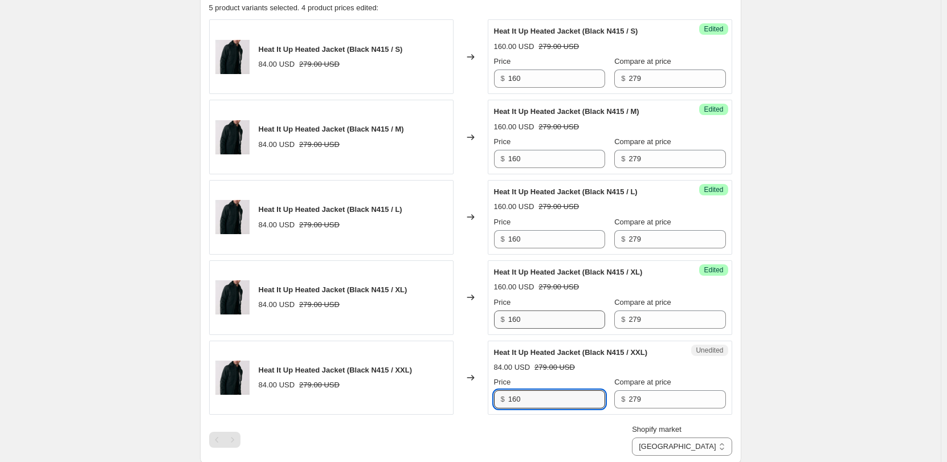
type input "160"
click at [570, 318] on input "160" at bounding box center [556, 319] width 97 height 18
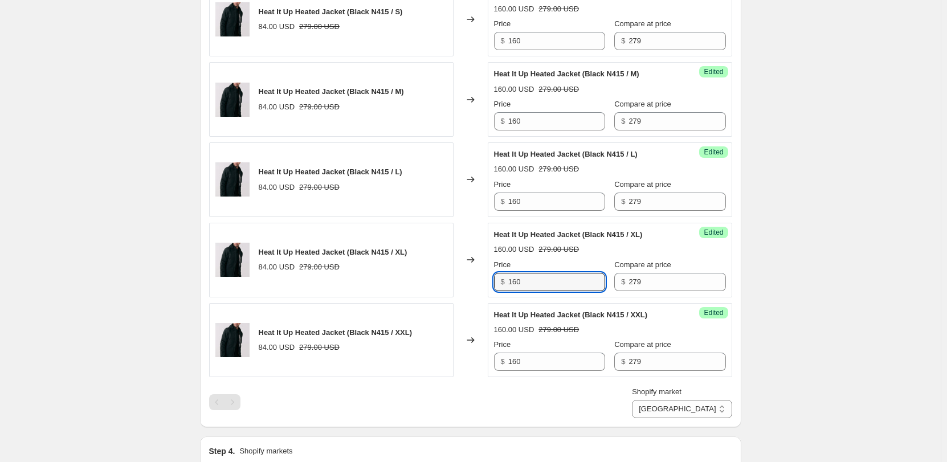
scroll to position [456, 0]
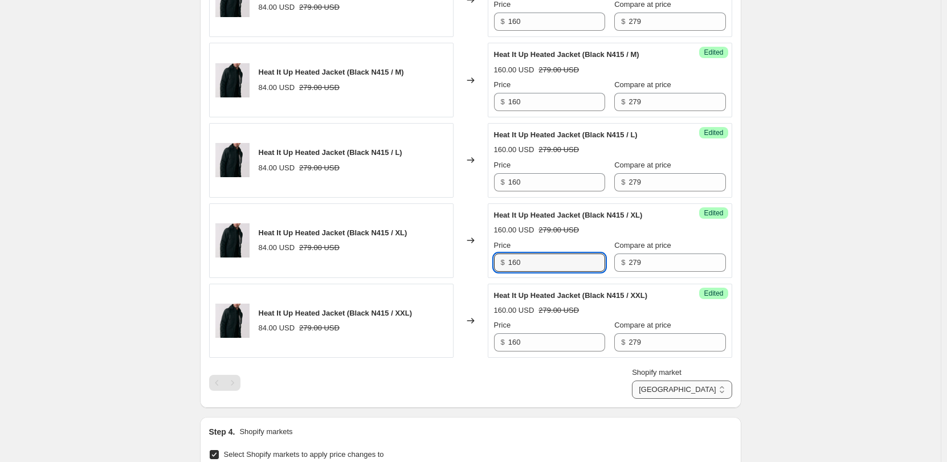
click at [676, 387] on select "Direct prices [GEOGRAPHIC_DATA]" at bounding box center [682, 389] width 100 height 18
select select "direct"
click at [671, 399] on select "Direct prices [GEOGRAPHIC_DATA]" at bounding box center [682, 389] width 100 height 18
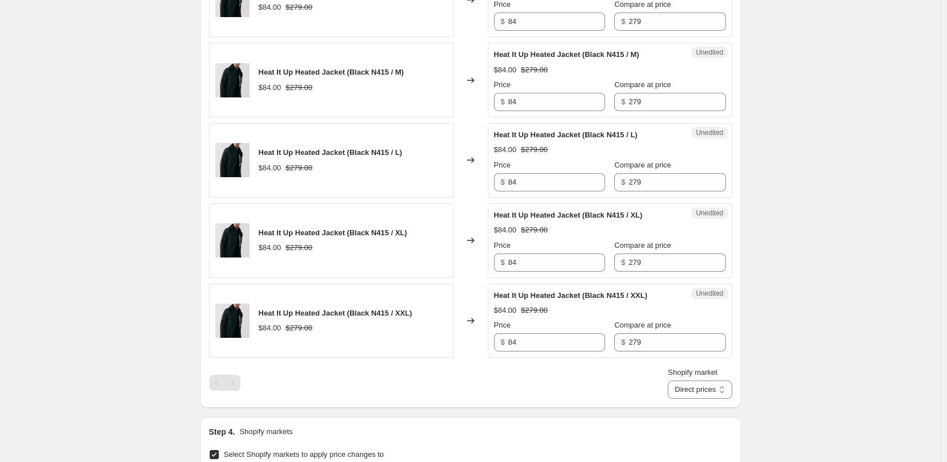
scroll to position [228, 0]
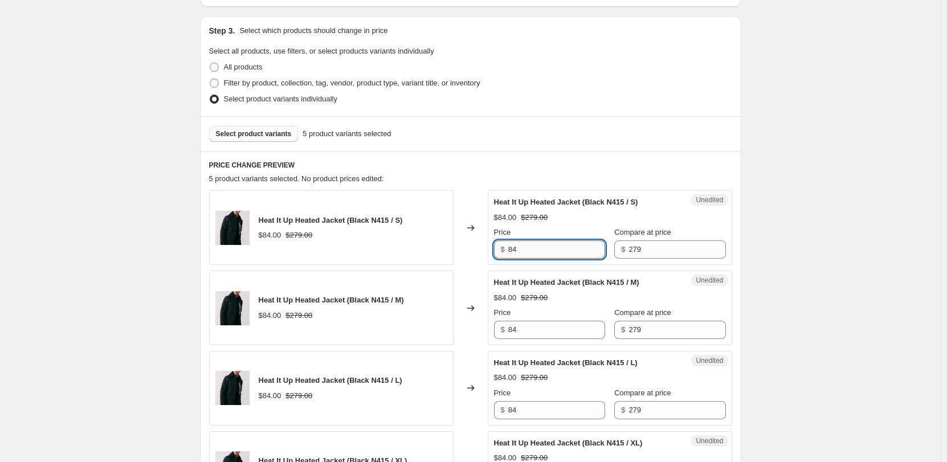
click at [537, 243] on input "84" at bounding box center [556, 249] width 97 height 18
paste input "160"
type input "160"
click at [539, 330] on input "84" at bounding box center [556, 330] width 97 height 18
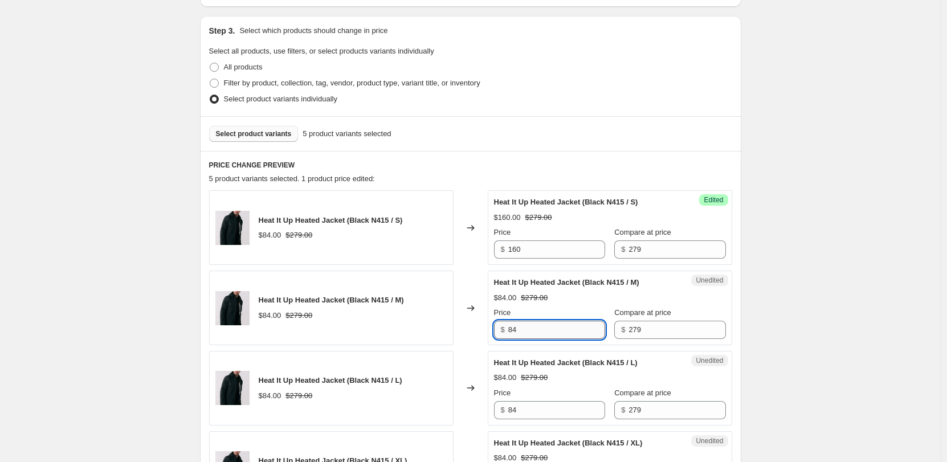
click at [539, 330] on input "84" at bounding box center [556, 330] width 97 height 18
paste input "160"
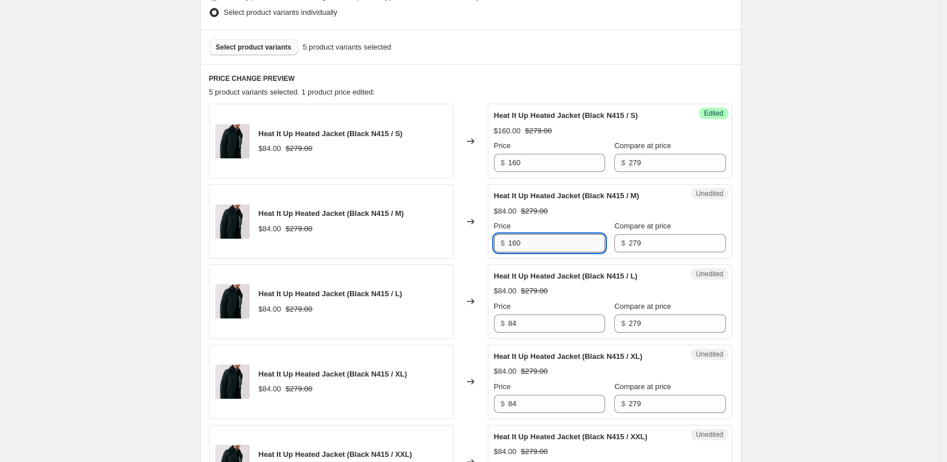
scroll to position [342, 0]
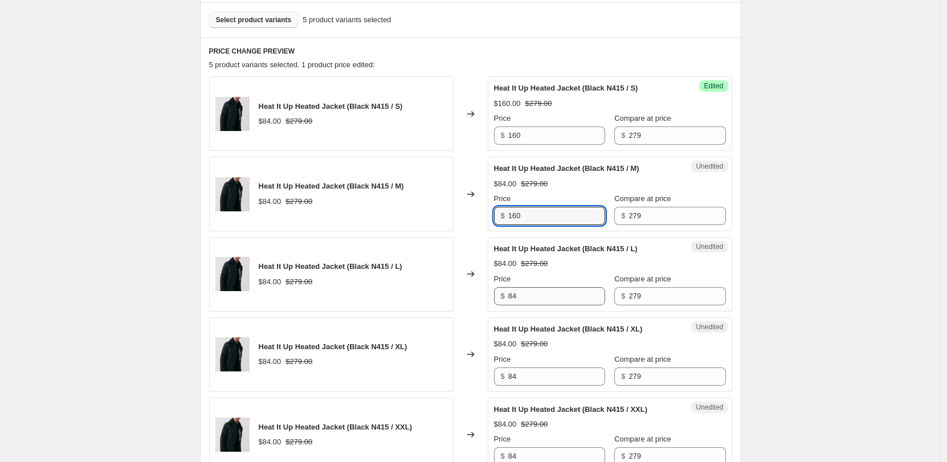
type input "160"
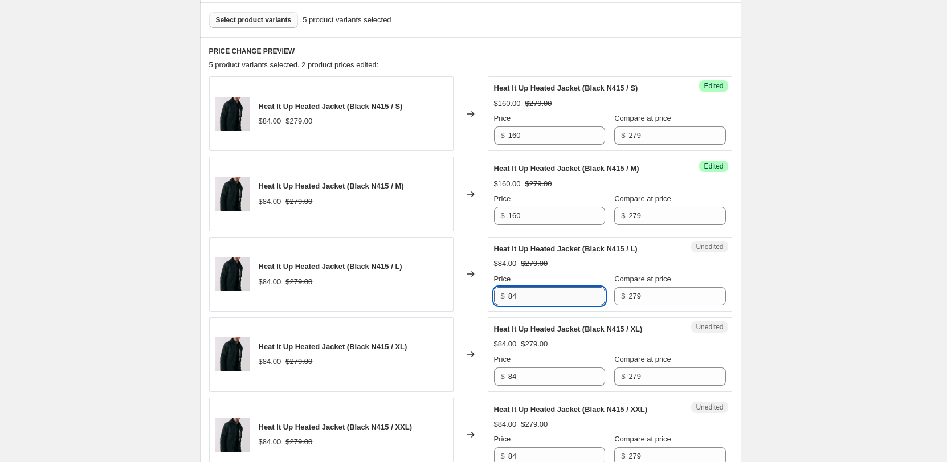
click at [543, 303] on input "84" at bounding box center [556, 296] width 97 height 18
paste input "160"
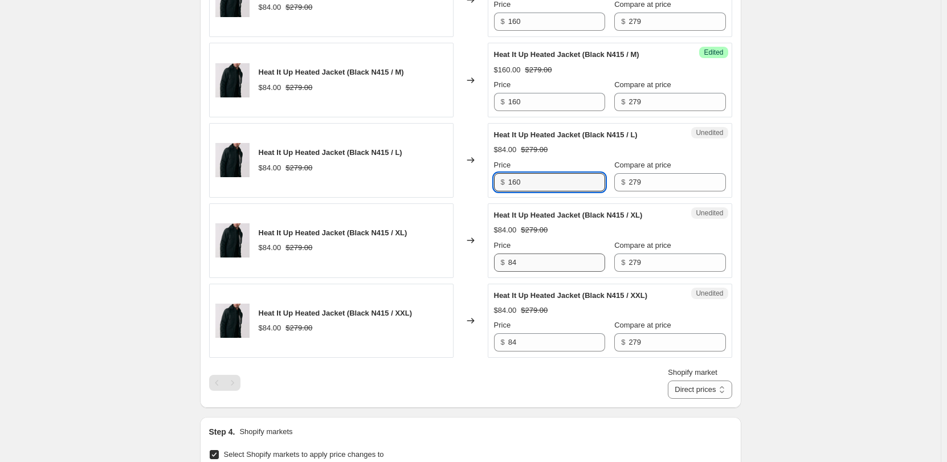
type input "160"
click at [555, 271] on input "84" at bounding box center [556, 262] width 97 height 18
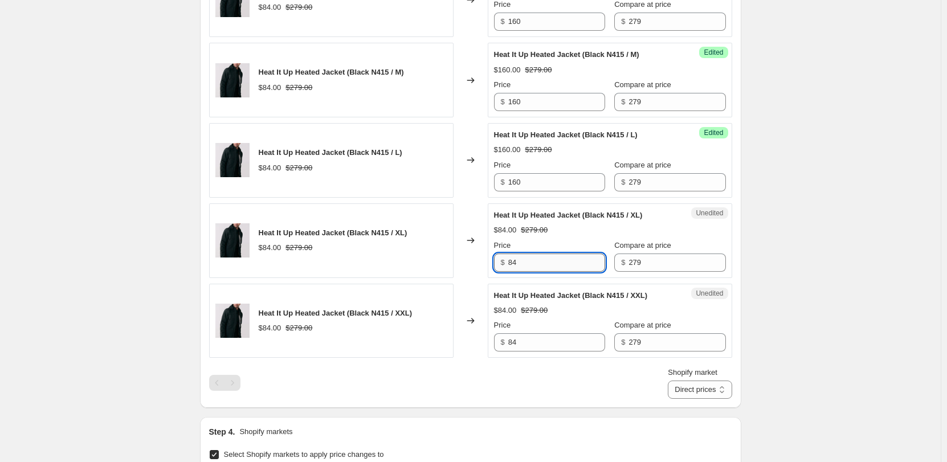
click at [555, 271] on input "84" at bounding box center [556, 262] width 97 height 18
paste input "160"
type input "160"
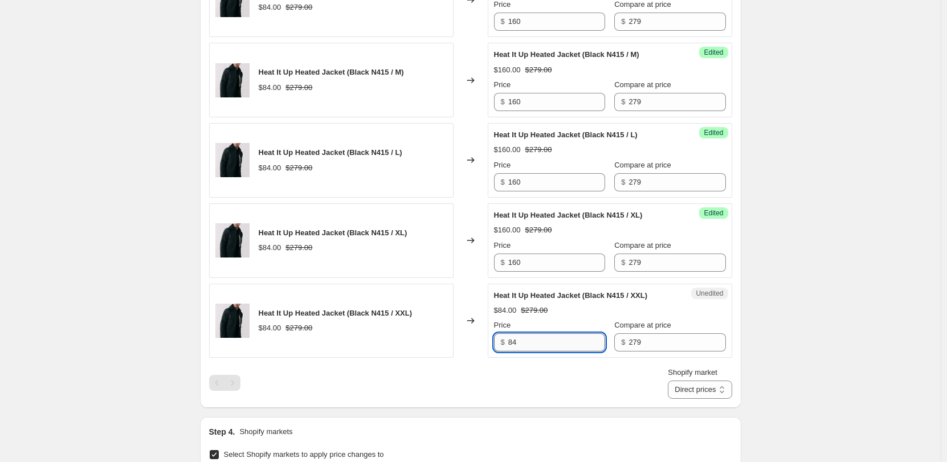
click at [556, 339] on input "84" at bounding box center [556, 342] width 97 height 18
paste input "160"
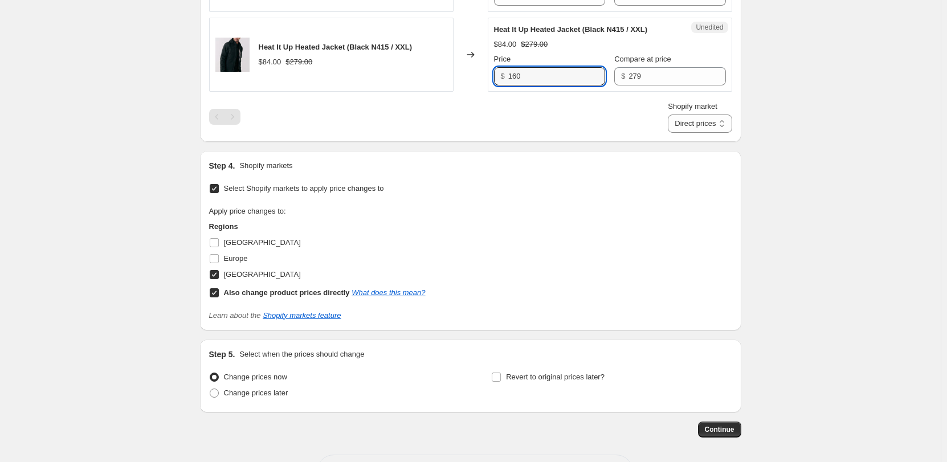
scroll to position [767, 0]
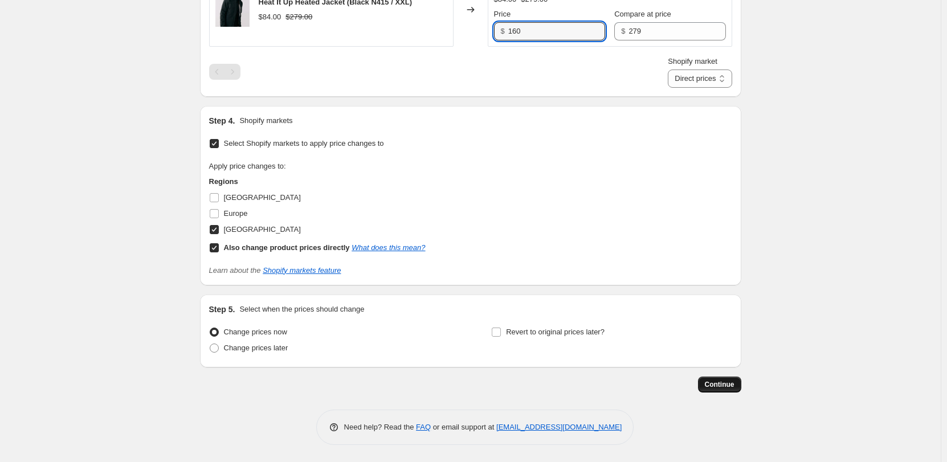
type input "160"
click at [716, 380] on span "Continue" at bounding box center [720, 384] width 30 height 9
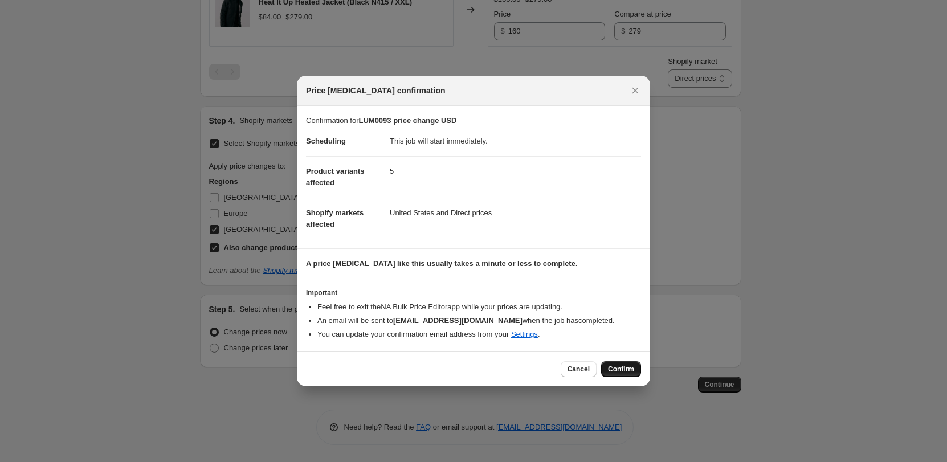
click at [615, 368] on span "Confirm" at bounding box center [621, 369] width 26 height 9
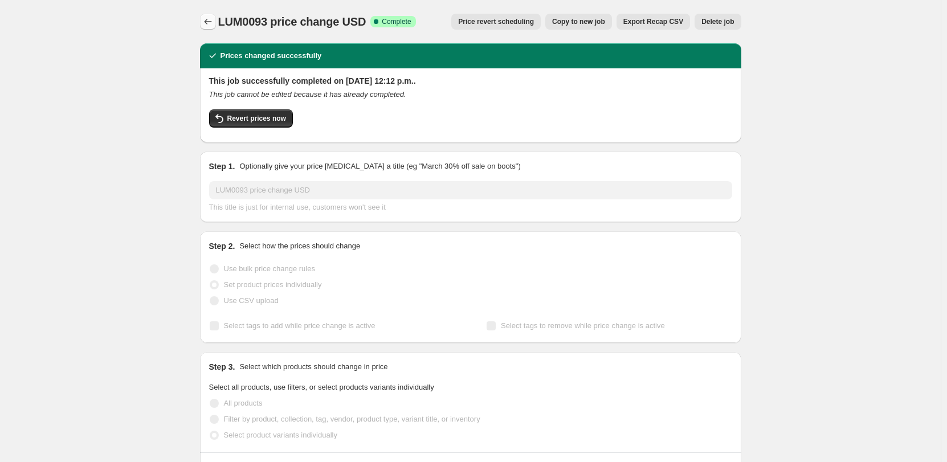
click at [214, 21] on icon "Price change jobs" at bounding box center [207, 21] width 11 height 11
